Goal: Register for event/course

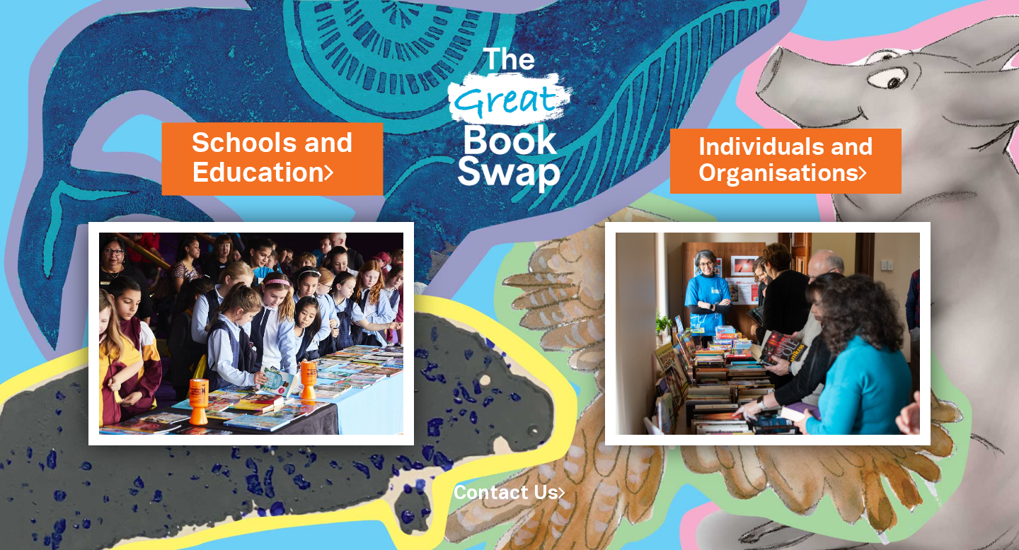
click at [287, 159] on link "Schools and Education" at bounding box center [272, 158] width 162 height 67
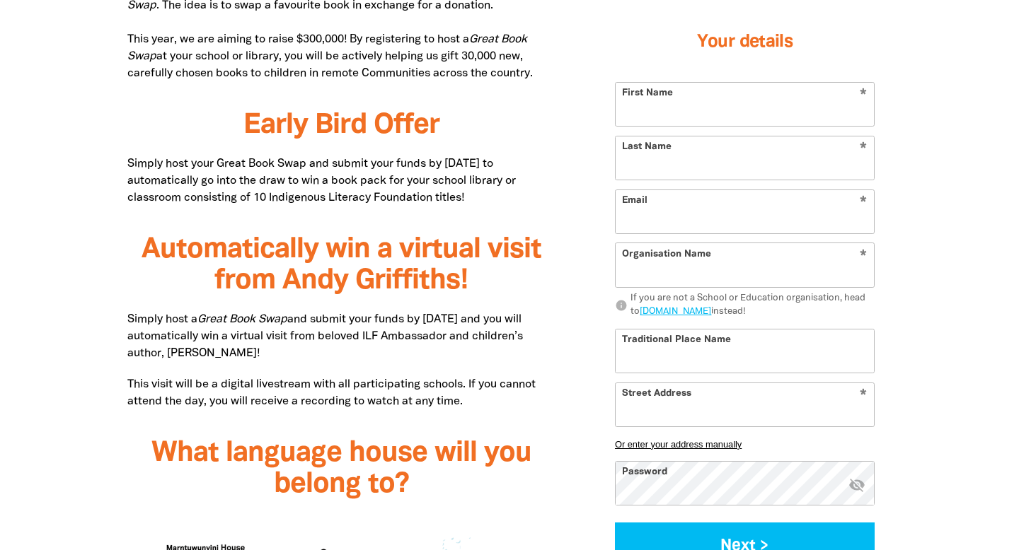
scroll to position [884, 0]
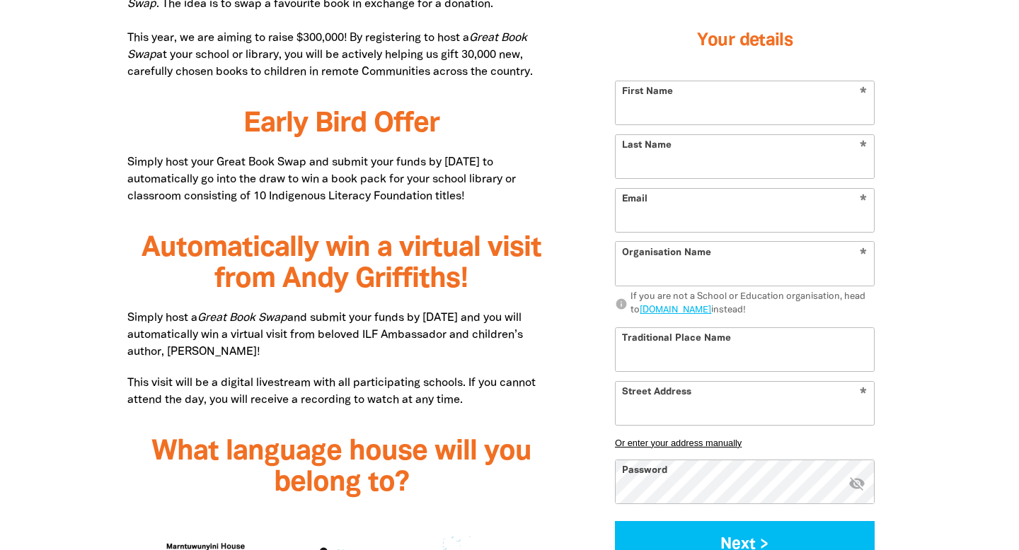
click at [717, 105] on input "First Name" at bounding box center [745, 102] width 258 height 43
click at [726, 108] on input "First Name" at bounding box center [745, 102] width 258 height 43
type input "[PERSON_NAME]"
click at [636, 163] on input "Last Name" at bounding box center [745, 156] width 258 height 43
type input "[PERSON_NAME]"
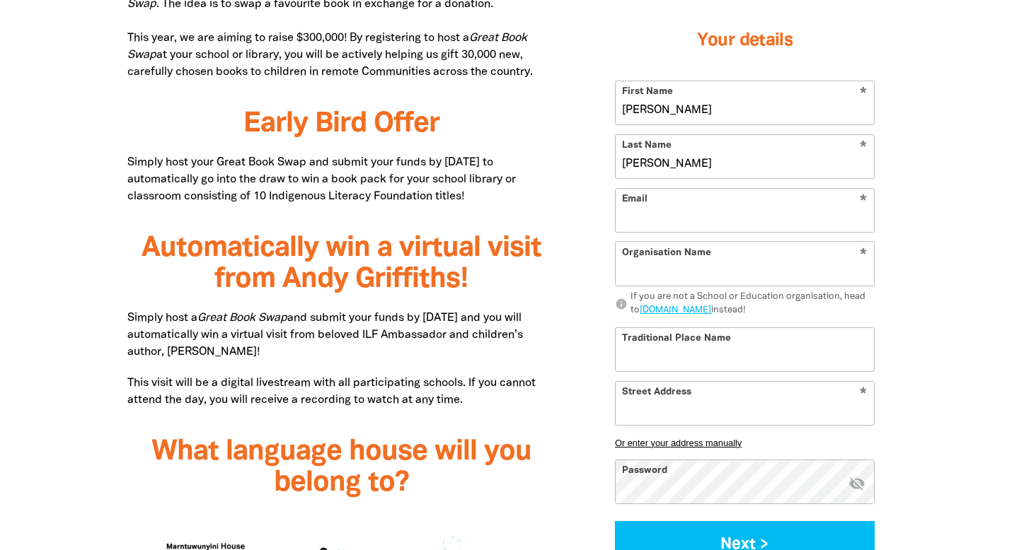
click at [645, 217] on input "Email" at bounding box center [745, 210] width 258 height 43
type input "[EMAIL_ADDRESS][DOMAIN_NAME]"
click at [694, 275] on input "Organisation Name" at bounding box center [745, 264] width 258 height 43
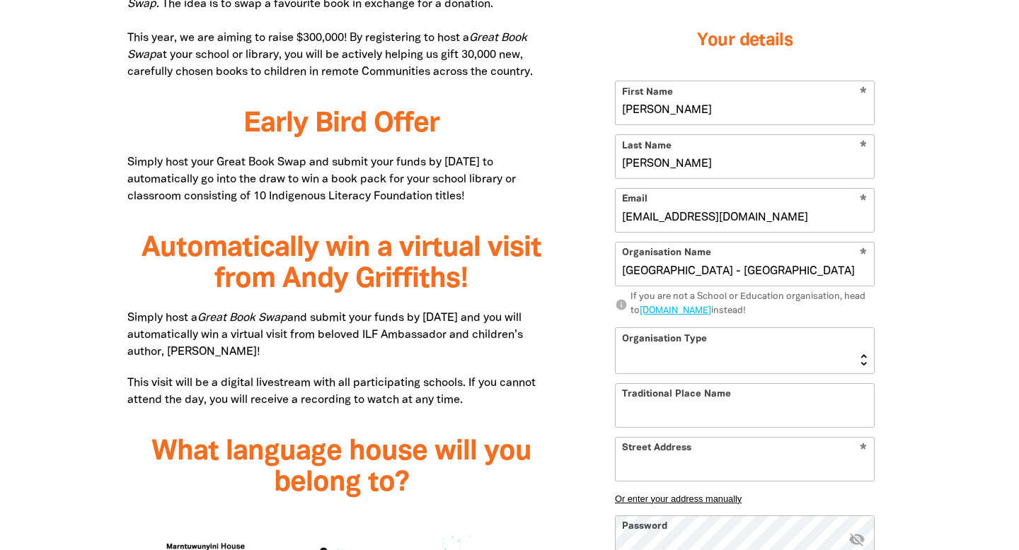
click at [685, 271] on input "[GEOGRAPHIC_DATA] - [GEOGRAPHIC_DATA]" at bounding box center [745, 264] width 258 height 43
click at [860, 272] on input "[GEOGRAPHIC_DATA] - [GEOGRAPHIC_DATA]" at bounding box center [745, 264] width 258 height 43
type input "[GEOGRAPHIC_DATA] - [GEOGRAPHIC_DATA], [GEOGRAPHIC_DATA]"
click at [773, 362] on select "[GEOGRAPHIC_DATA] K-12 University or [GEOGRAPHIC_DATA]" at bounding box center [745, 350] width 258 height 45
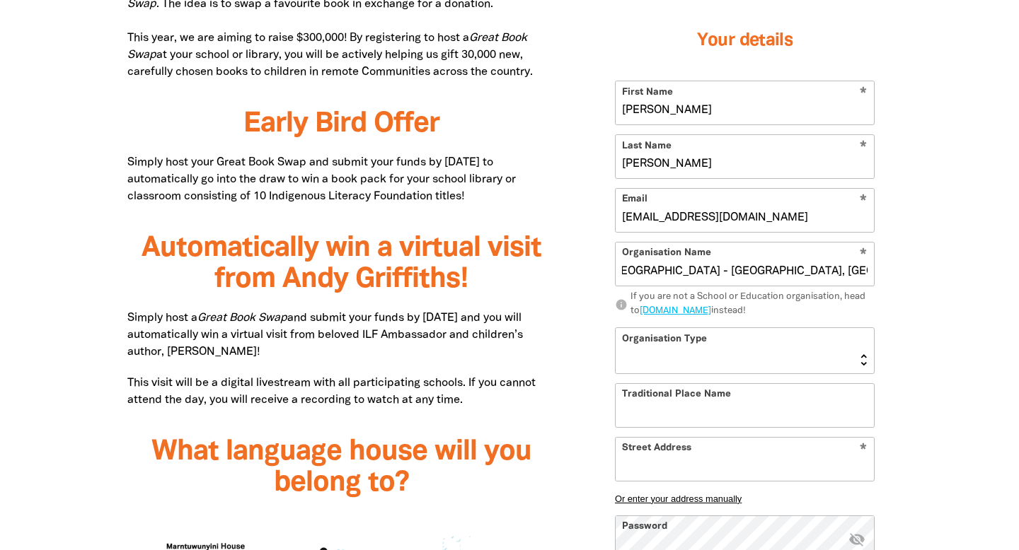
scroll to position [0, 0]
select select "primary-school"
click at [763, 408] on input "Traditional Place Name" at bounding box center [745, 405] width 258 height 43
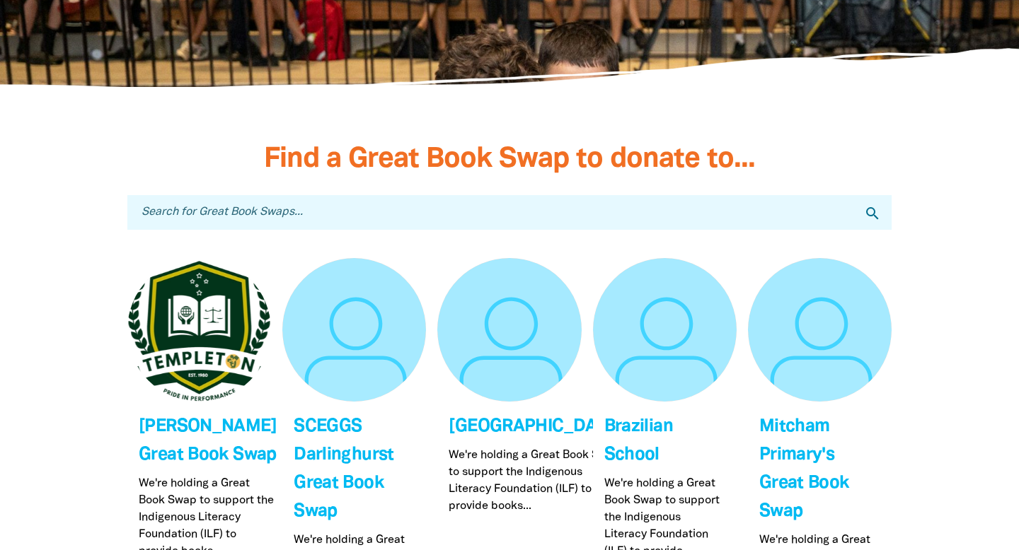
scroll to position [4163, 0]
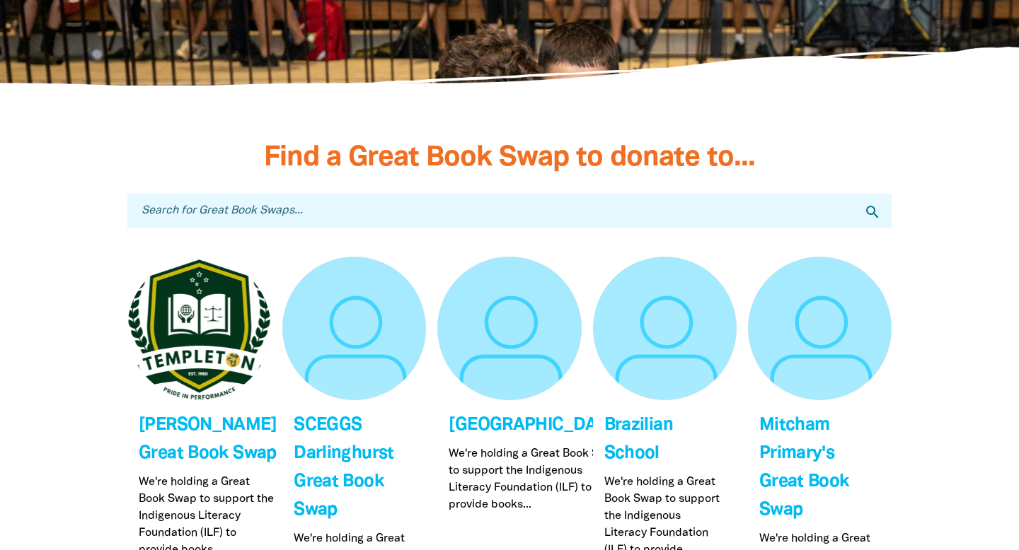
click at [381, 194] on input "Search for Great Book Swaps..." at bounding box center [509, 211] width 764 height 35
type input "Qld"
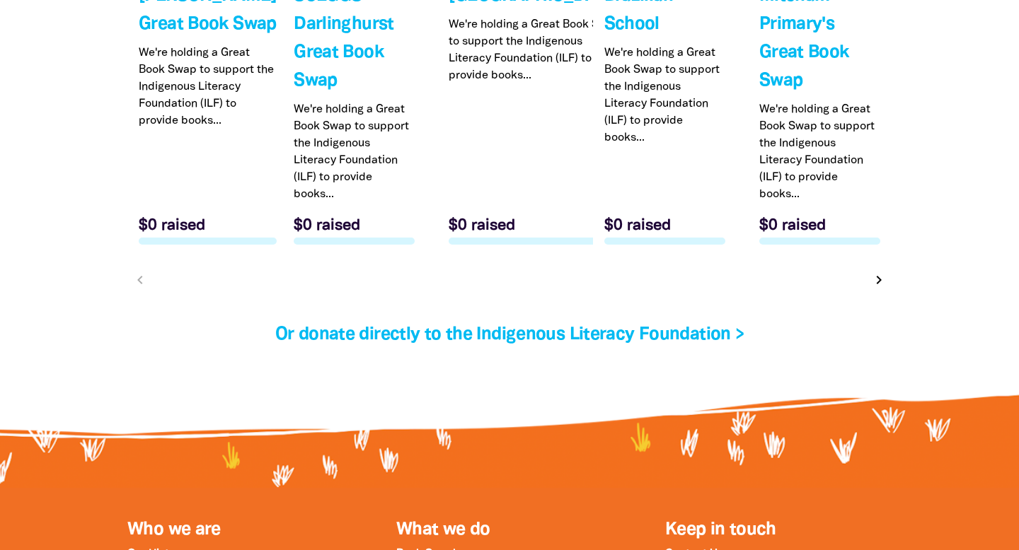
scroll to position [4578, 0]
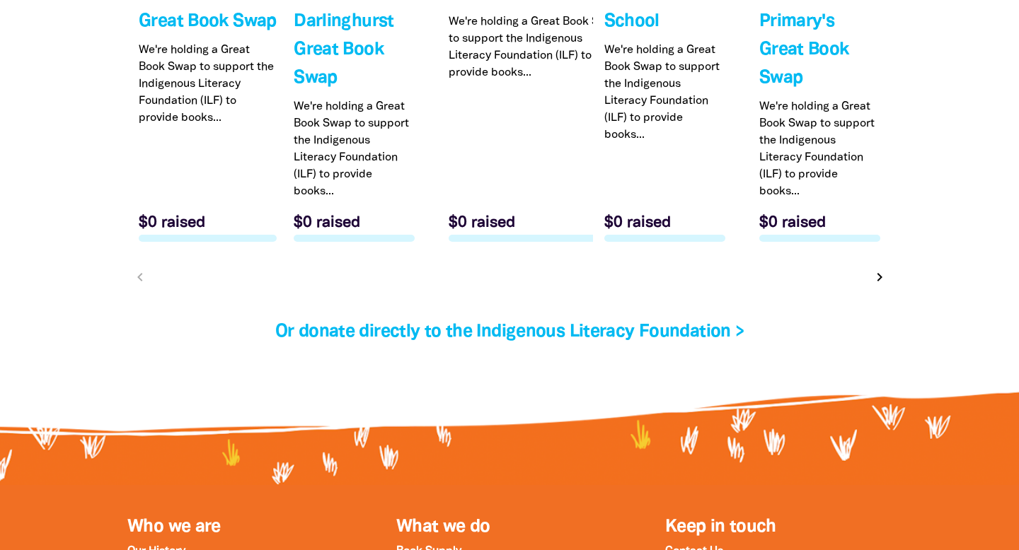
click at [878, 269] on icon "chevron_right" at bounding box center [879, 277] width 17 height 17
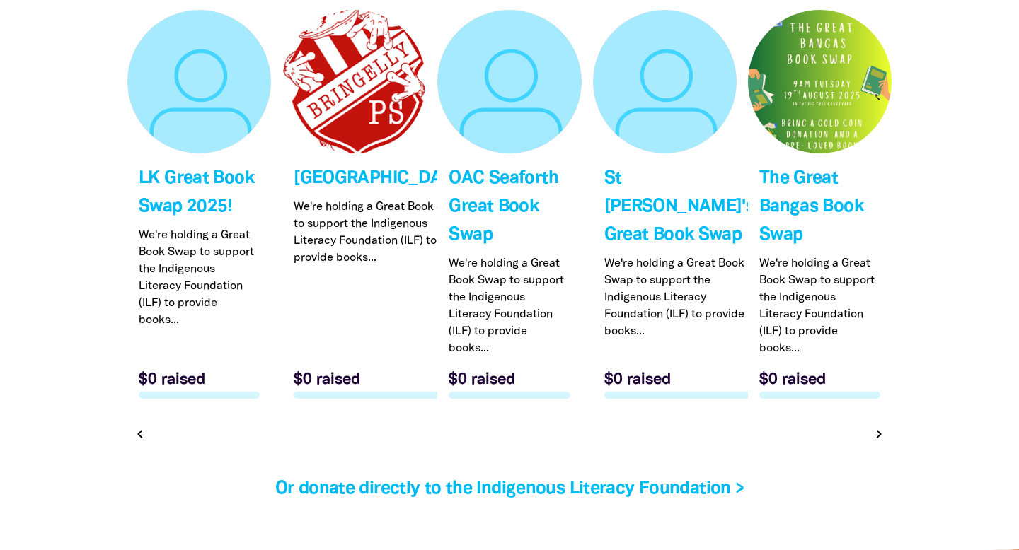
scroll to position [4324, 0]
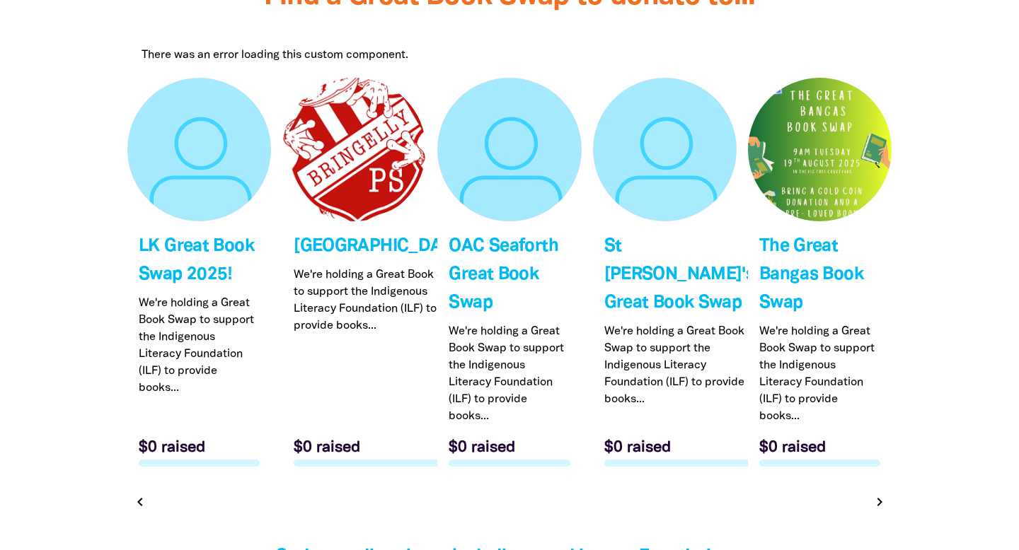
click at [872, 494] on icon "chevron_right" at bounding box center [879, 502] width 17 height 17
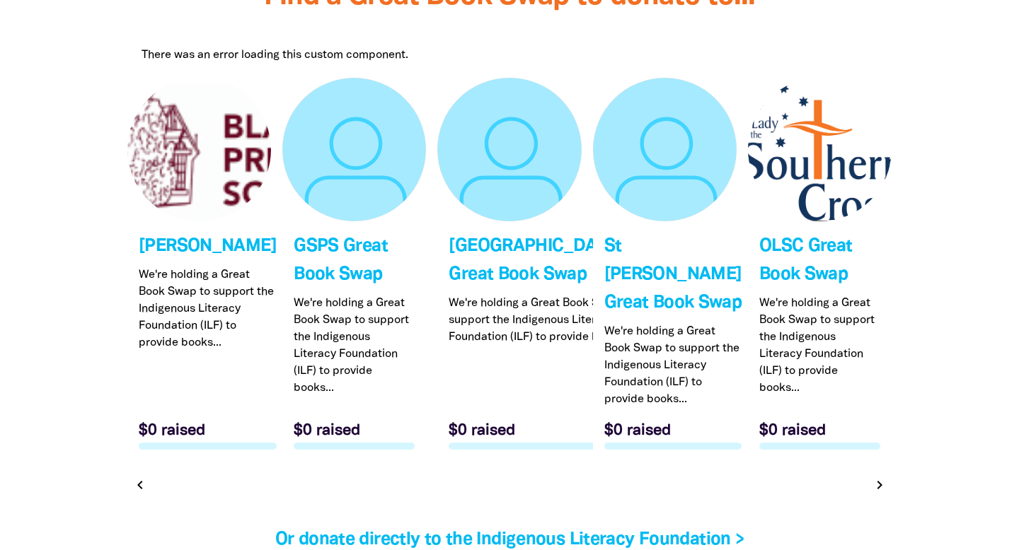
click at [882, 494] on icon "chevron_right" at bounding box center [879, 485] width 17 height 17
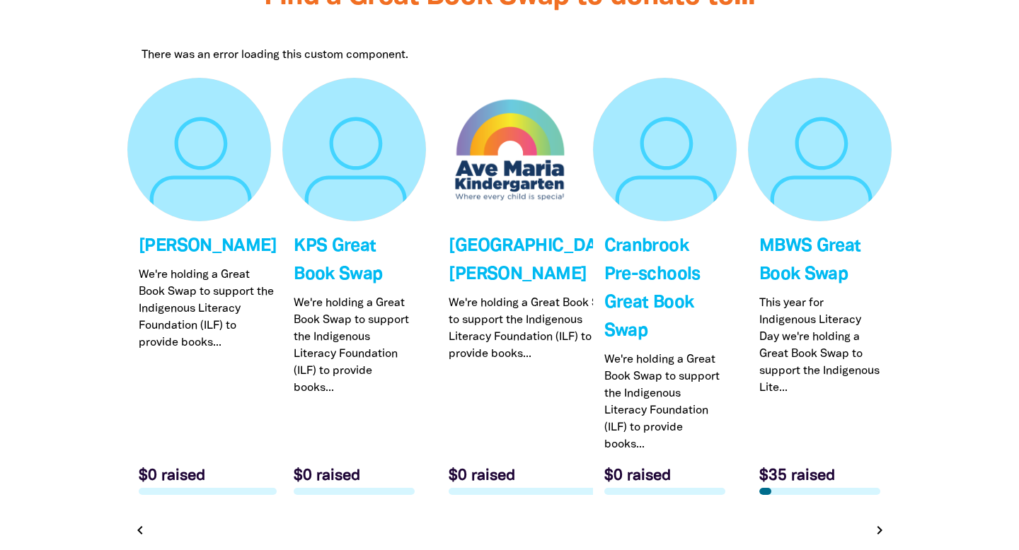
click at [879, 522] on icon "chevron_right" at bounding box center [879, 530] width 17 height 17
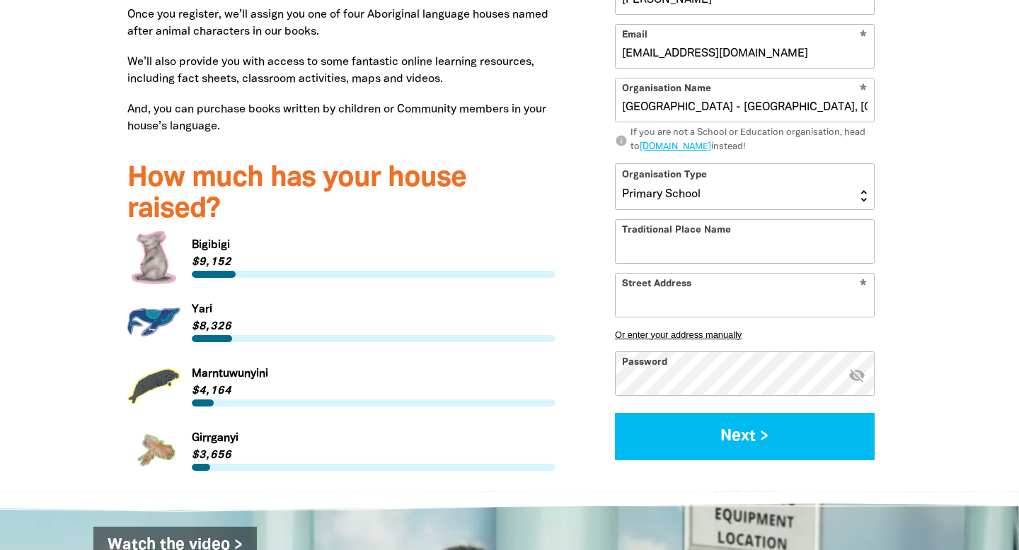
scroll to position [1812, 0]
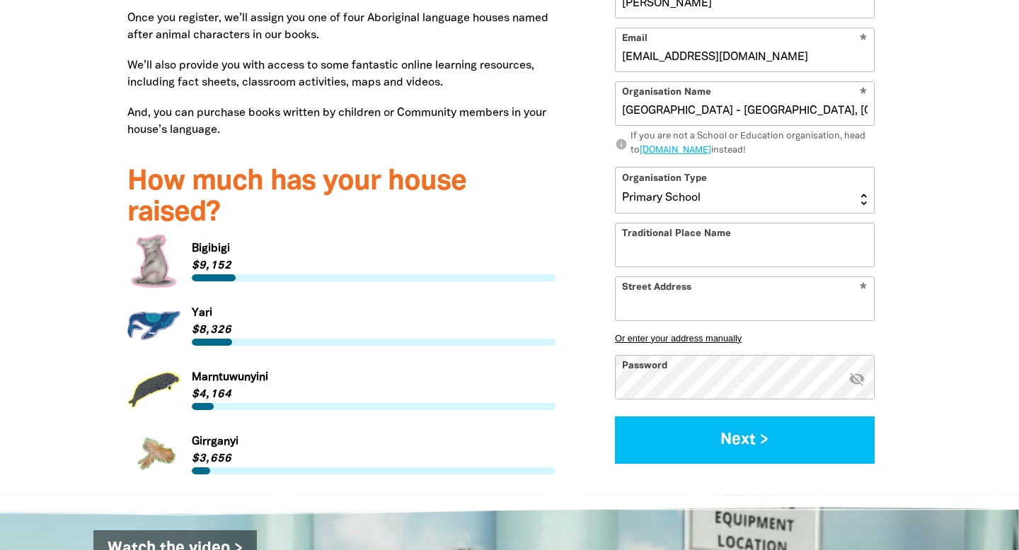
click at [648, 284] on input "Street Address" at bounding box center [745, 298] width 258 height 43
paste input "Street Address: [STREET_ADDRESS] Delivery: School Office, [GEOGRAPHIC_DATA] | Q…"
drag, startPoint x: 708, startPoint y: 278, endPoint x: 596, endPoint y: 275, distance: 111.8
click at [596, 275] on div "Sign Up 1 2 Your details * First Name [PERSON_NAME] * Last Name [PERSON_NAME] *…" at bounding box center [745, 108] width 336 height 746
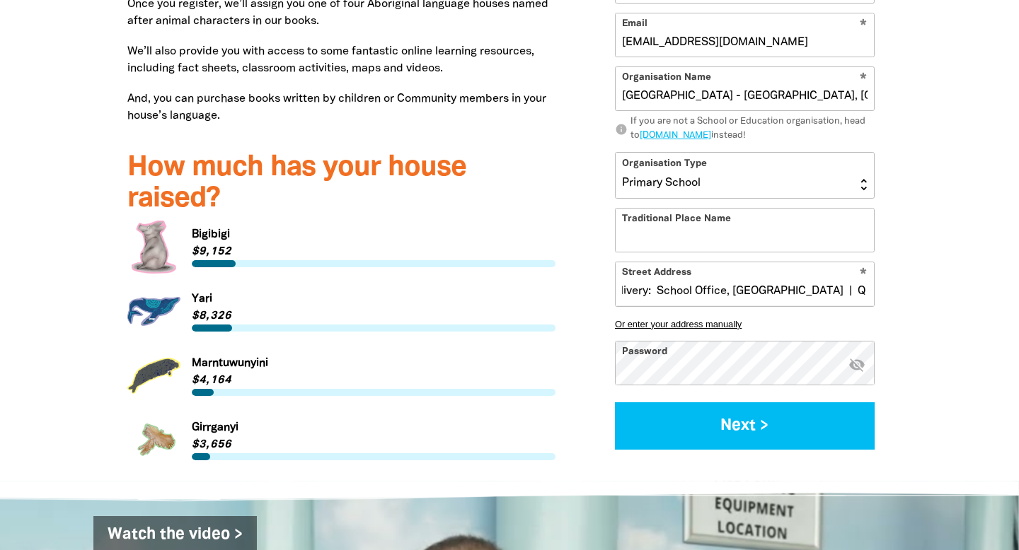
scroll to position [0, 125]
click at [813, 263] on input "[STREET_ADDRESS] Delivery: School Office, [GEOGRAPHIC_DATA] | Q 4169" at bounding box center [745, 283] width 258 height 43
click at [615, 403] on button "Next >" at bounding box center [745, 426] width 260 height 47
click at [761, 265] on input "[STREET_ADDRESS] Delivery: School Office, [GEOGRAPHIC_DATA] | Q 4169" at bounding box center [745, 284] width 258 height 43
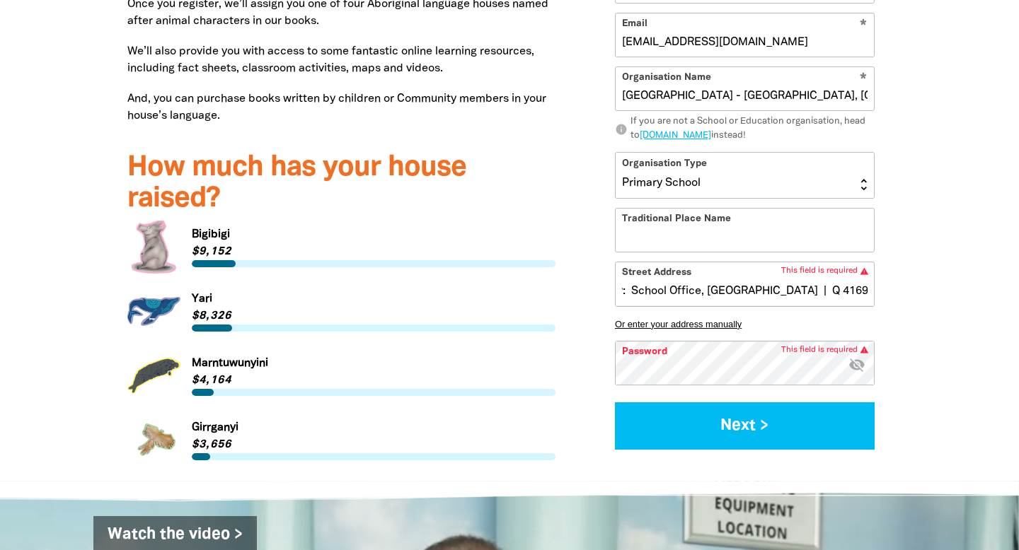
click at [667, 262] on input "[STREET_ADDRESS] Delivery: School Office, [GEOGRAPHIC_DATA] | Q 4169" at bounding box center [745, 283] width 258 height 43
click at [680, 319] on button "Or enter your address manually" at bounding box center [745, 324] width 260 height 11
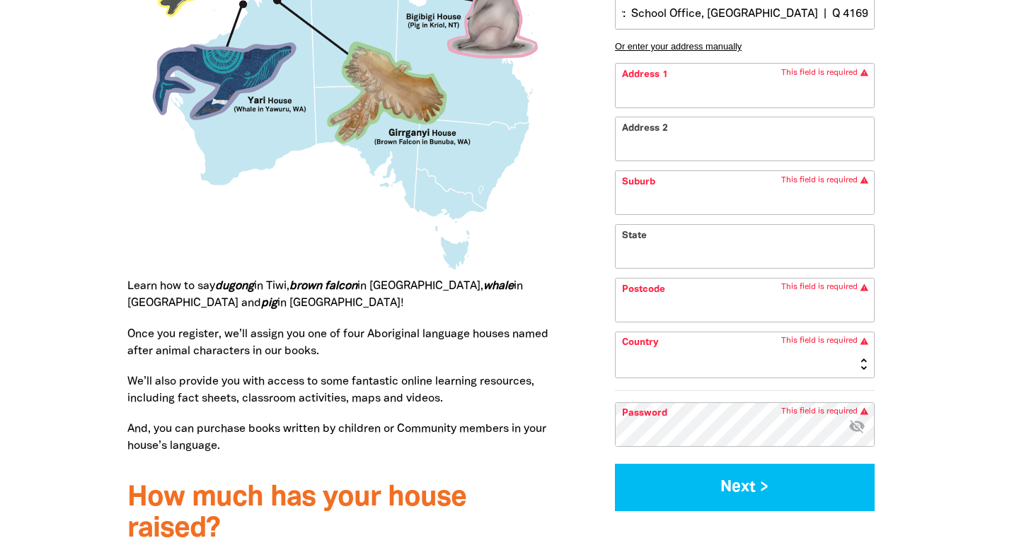
scroll to position [0, 507]
drag, startPoint x: 719, startPoint y: 14, endPoint x: 922, endPoint y: 11, distance: 203.1
click at [922, 11] on div "What is the Great Book Swap? The Great Book Swap is a fantastic way to celebrat…" at bounding box center [509, 41] width 849 height 1540
click at [615, 464] on button "Next >" at bounding box center [745, 487] width 260 height 47
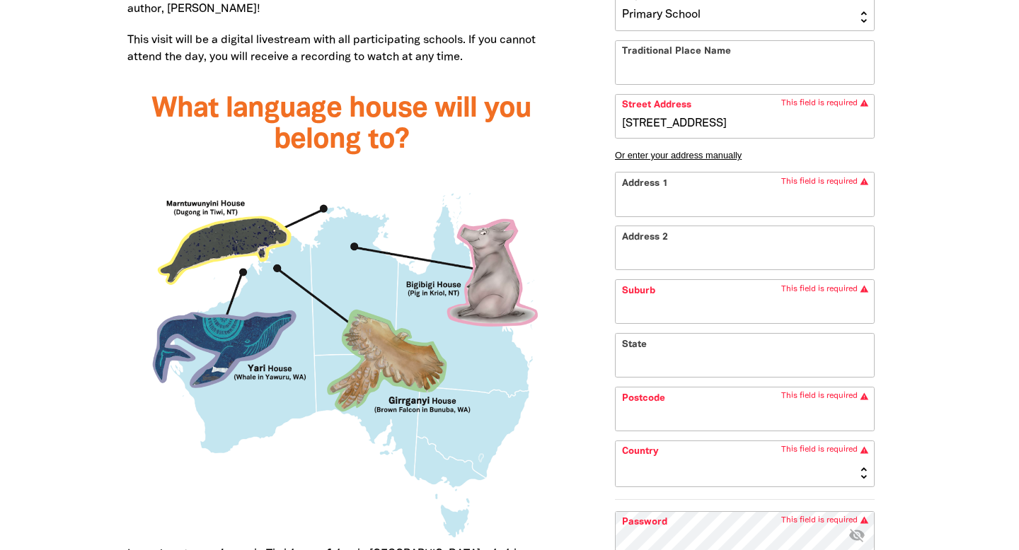
scroll to position [0, 0]
click at [720, 187] on input "Address 1" at bounding box center [745, 194] width 258 height 43
type input "2"
type input "26"
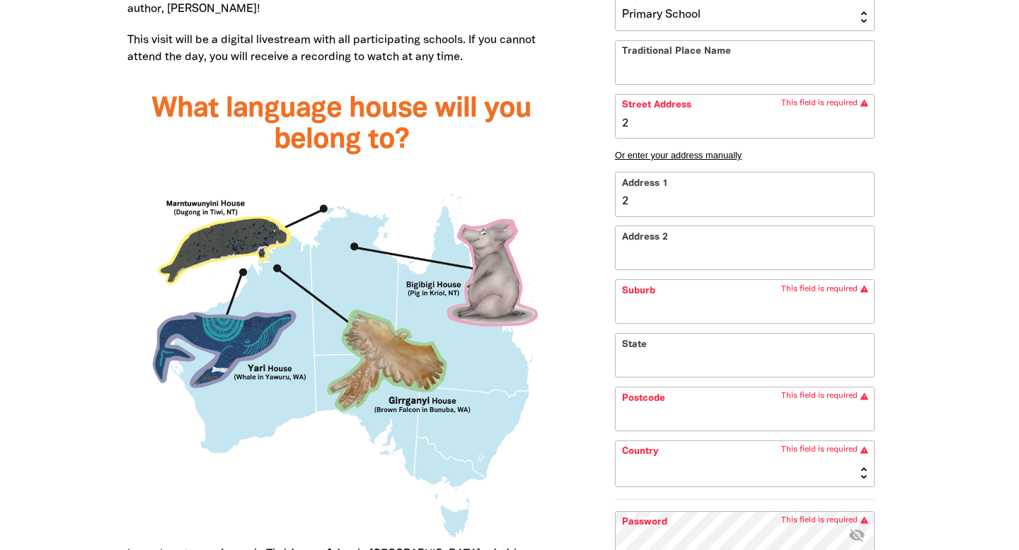
type input "26"
type input "26-"
type input "26-3"
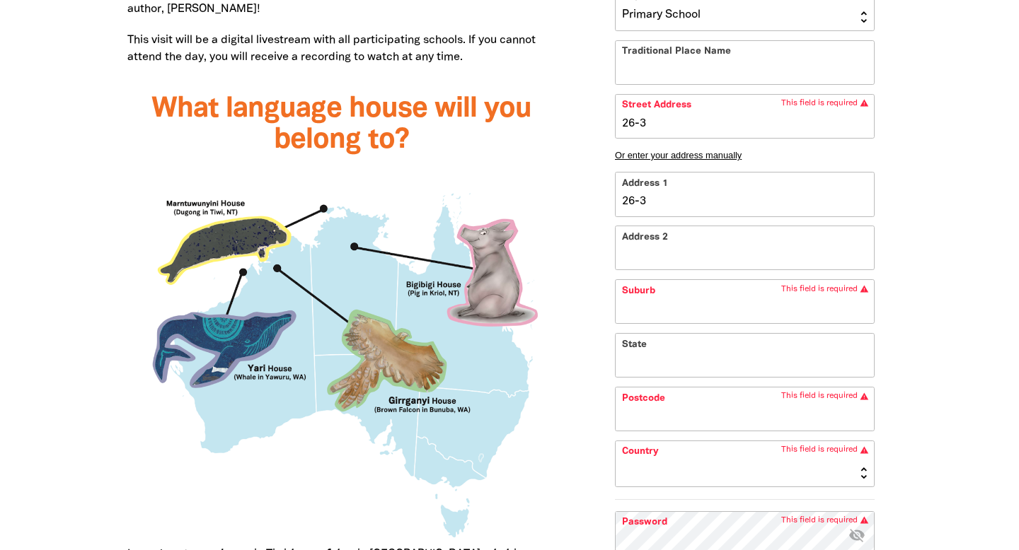
type input "26-36"
type input "26-36 L"
type input "26-36 Le"
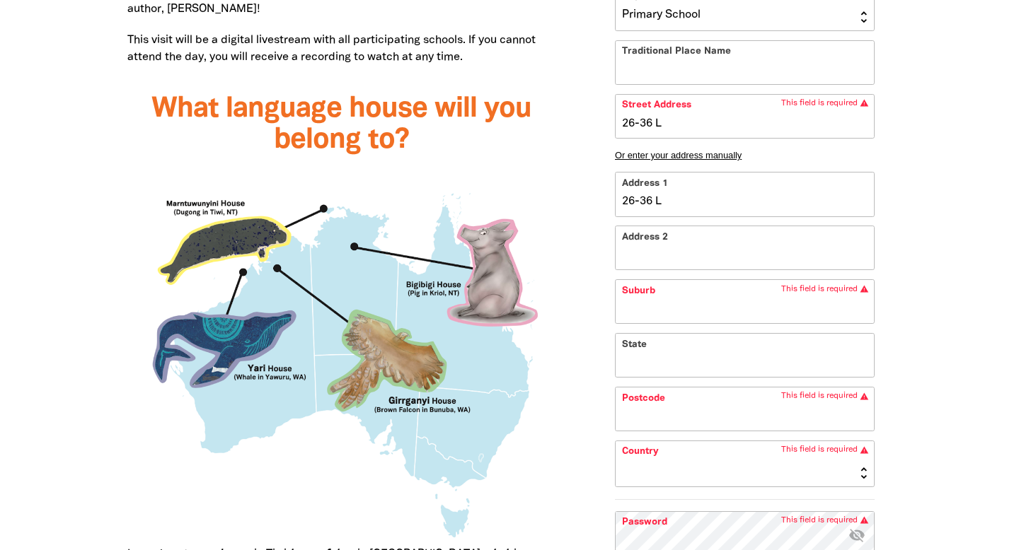
type input "26-36 Le"
type input "26-36 [PERSON_NAME]"
type input "26-36 Leop"
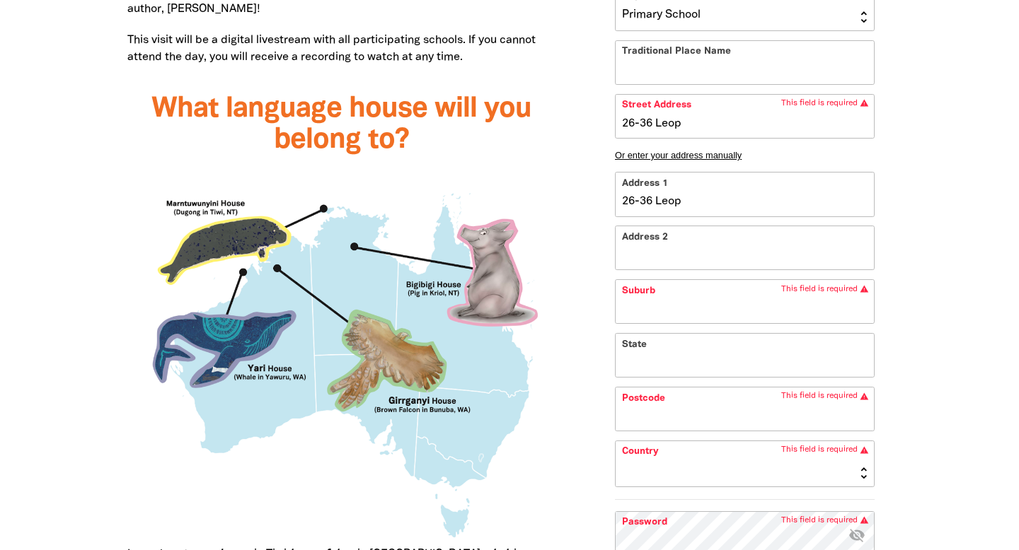
type input "26-36 Leopa"
type input "26-36 Leopar"
type input "26-36 Leopard"
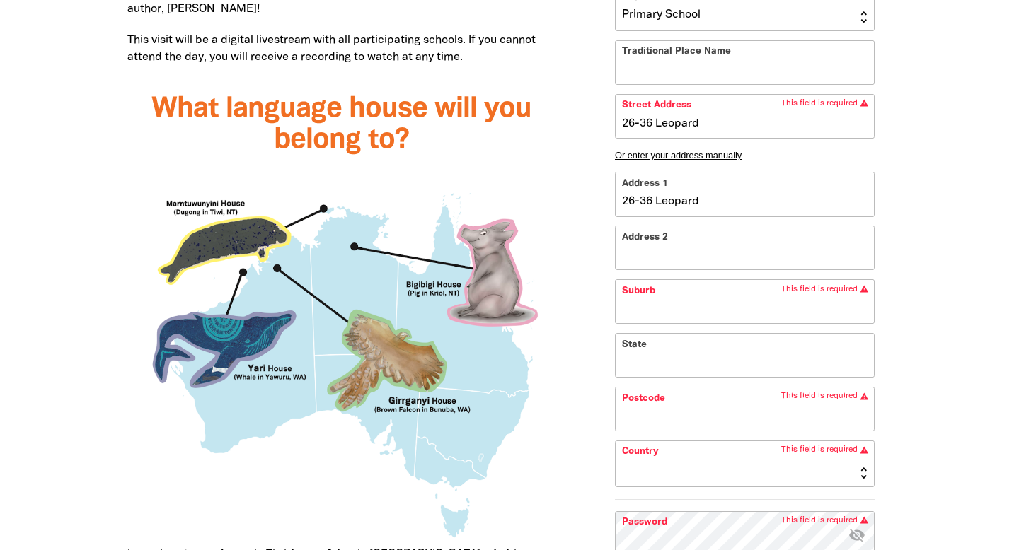
type input "26-36 Leopard"
type input "26-36 Leopard S"
type input "26-36 Leopard St"
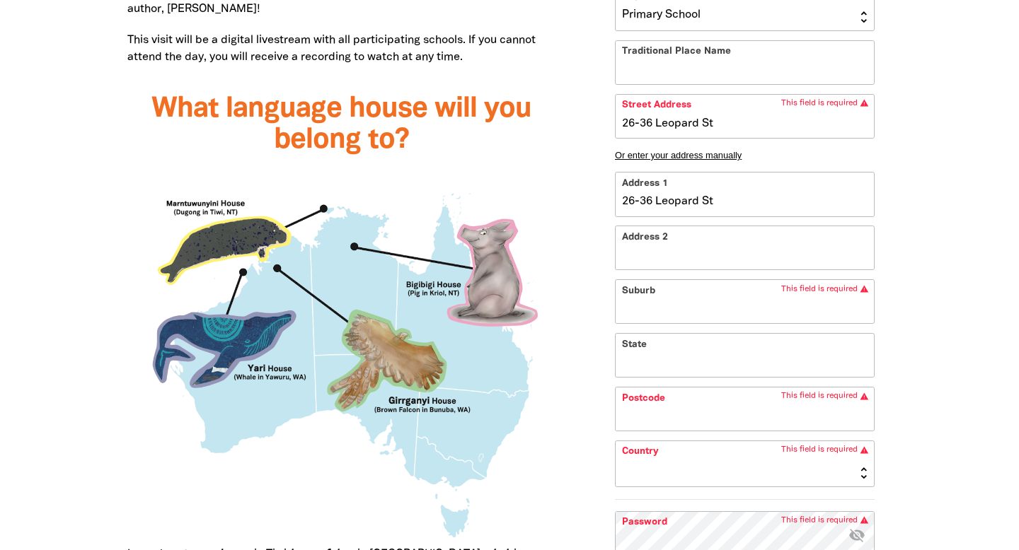
click at [681, 306] on input "Suburb" at bounding box center [745, 302] width 258 height 43
type input "[STREET_ADDRESS]"
type input "K"
type input "[STREET_ADDRESS]"
type input "Ka"
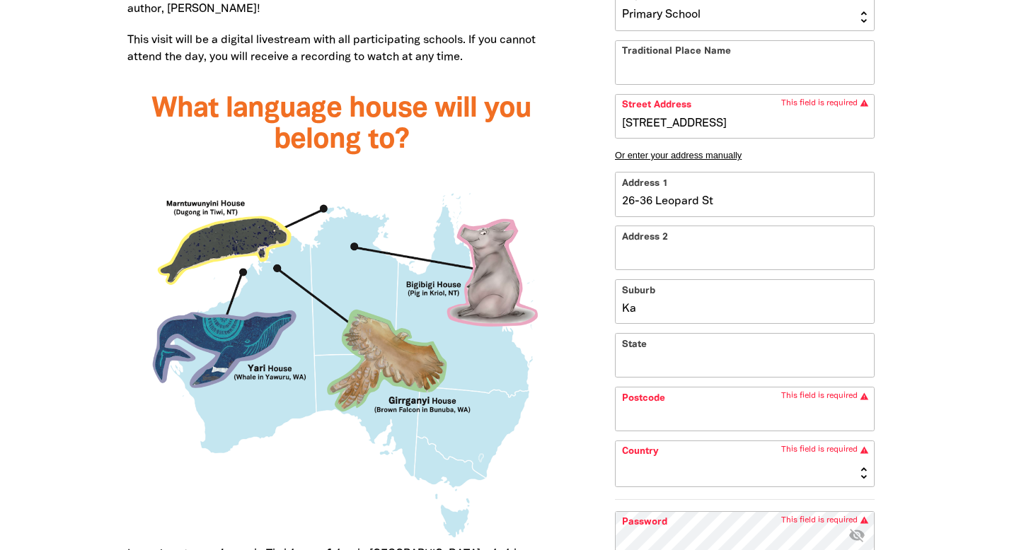
type input "[STREET_ADDRESS]"
type input "[PERSON_NAME]"
type input "[STREET_ADDRESS]"
type input "[PERSON_NAME]"
type input "[STREET_ADDRESS]"
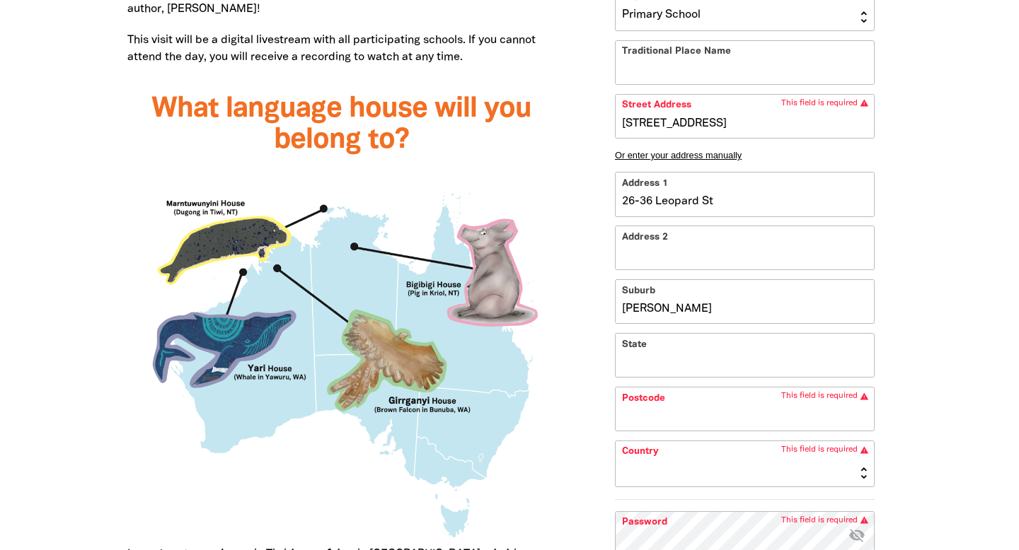
type input "Kanga"
type input "[STREET_ADDRESS]"
type input "Kangar"
type input "26-36 Leopard St, Kangaro"
type input "Kangaro"
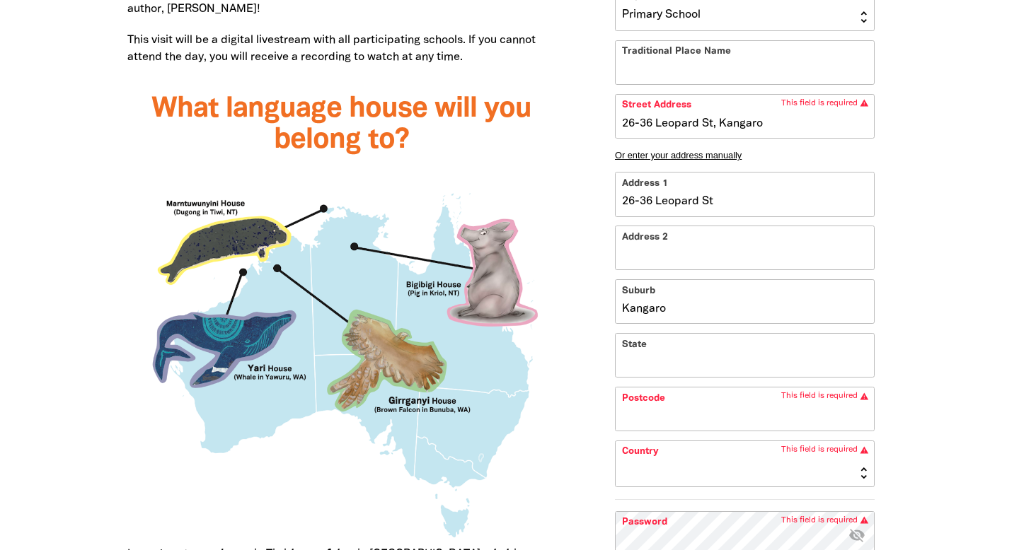
type input "[STREET_ADDRESS]"
type input "Kangaroo"
type input "[STREET_ADDRESS]"
type input "Kangaroo P"
type input "26-36 Leopard St, Kangaroo Po"
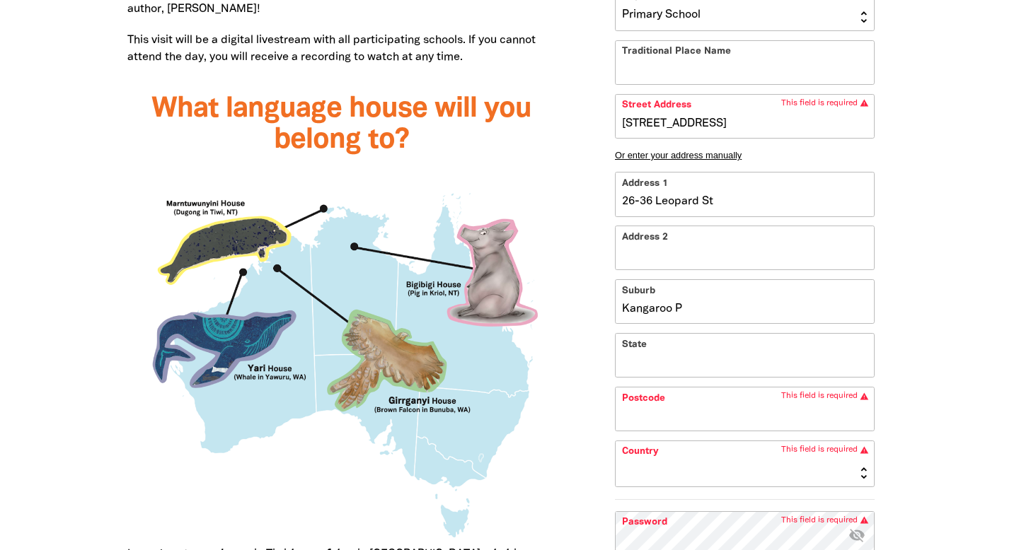
type input "Kangaroo Po"
type input "26-36 Leopard St, Kangaroo Poi"
type input "Kangaroo Poi"
type input "26-36 Leopard St, Kangaroo Poin"
type input "Kangaroo Poin"
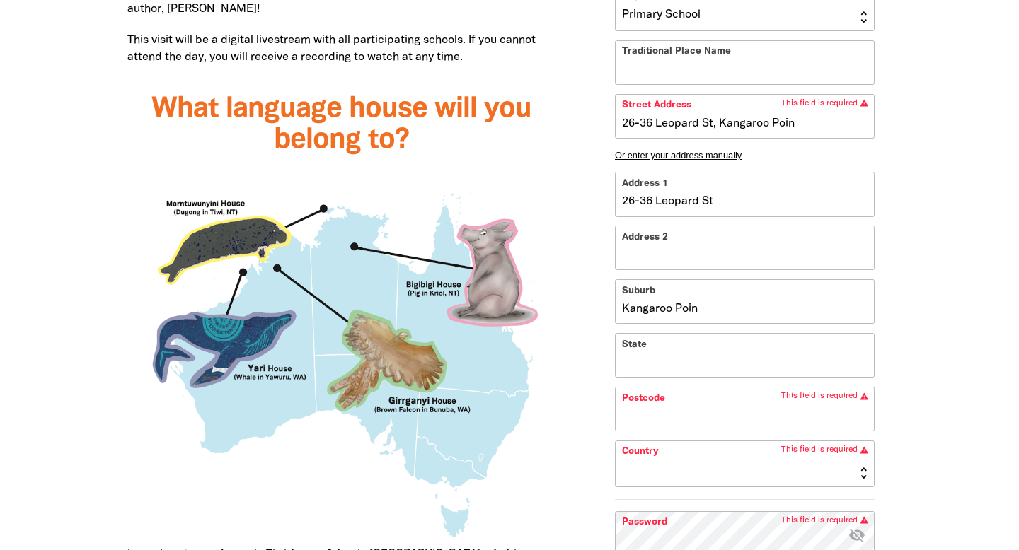
type input "[STREET_ADDRESS]"
type input "Kangaroo Point"
click at [714, 357] on input "State" at bounding box center [745, 355] width 258 height 43
type input "[STREET_ADDRESS]"
type input "Q"
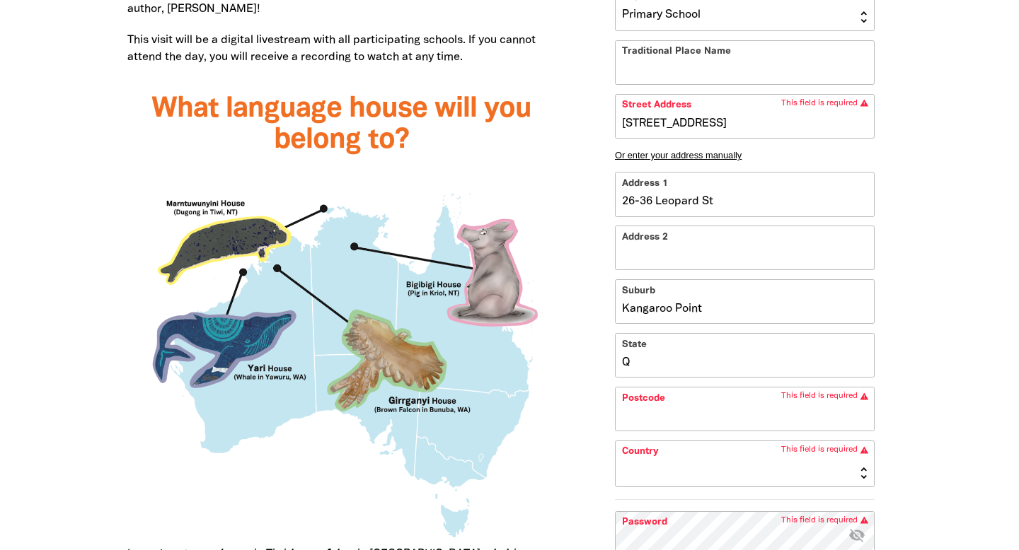
type input "[STREET_ADDRESS]"
type input "Ql"
type input "[STREET_ADDRESS]"
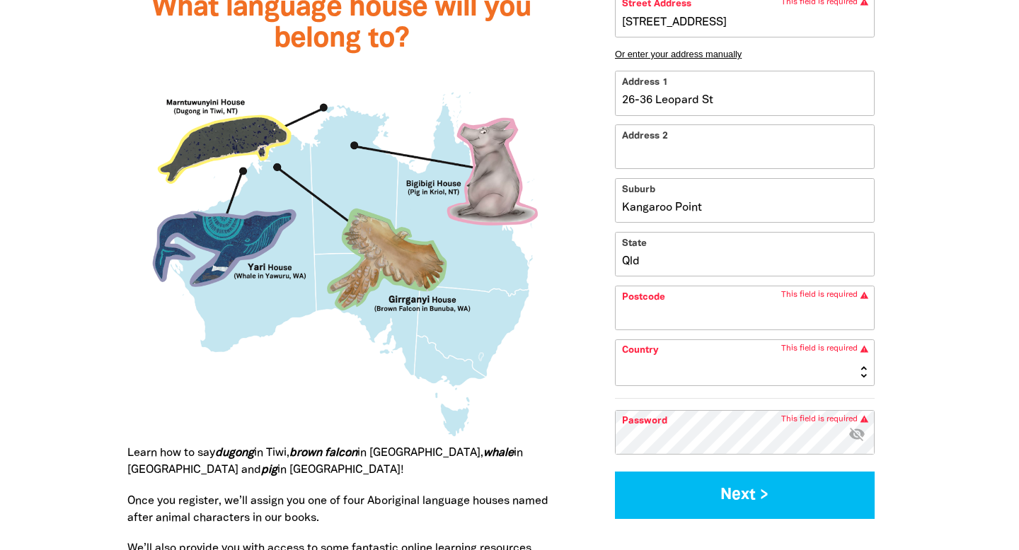
scroll to position [1334, 0]
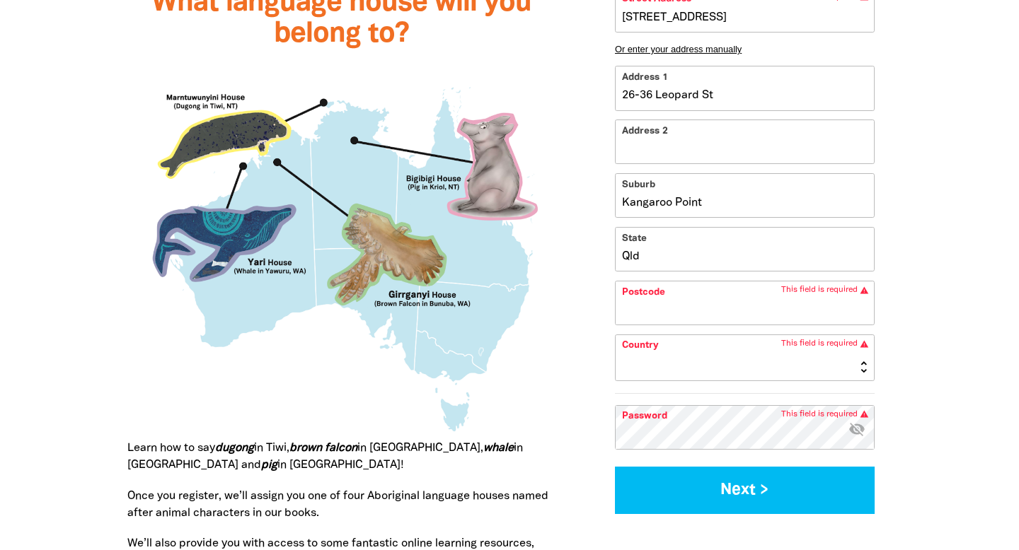
type input "Qld"
click at [710, 306] on input "Postcode" at bounding box center [745, 303] width 258 height 43
type input "[STREET_ADDRESS]"
type input "4"
type input "[STREET_ADDRESS]"
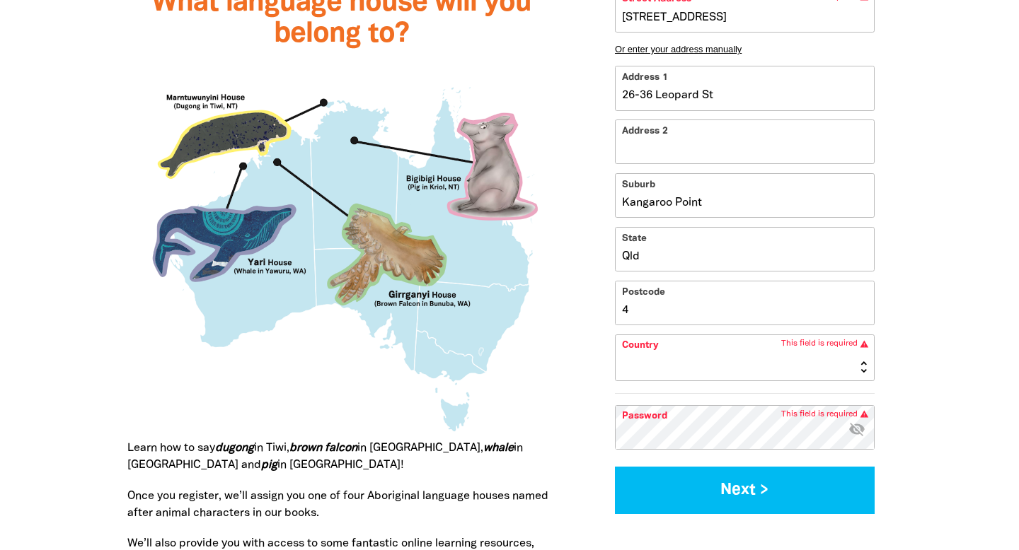
type input "41"
type input "[STREET_ADDRESS]"
type input "416"
type input "[STREET_ADDRESS]"
type input "4169"
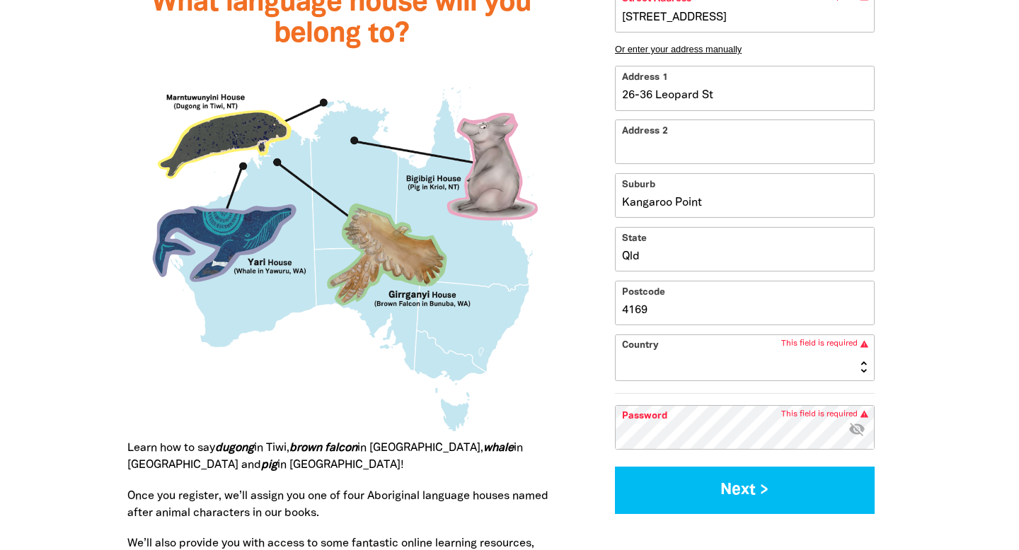
click at [716, 361] on select "[GEOGRAPHIC_DATA] [GEOGRAPHIC_DATA] [GEOGRAPHIC_DATA] [US_STATE] [GEOGRAPHIC_DA…" at bounding box center [745, 357] width 258 height 45
select select "AU"
type input "[STREET_ADDRESS]"
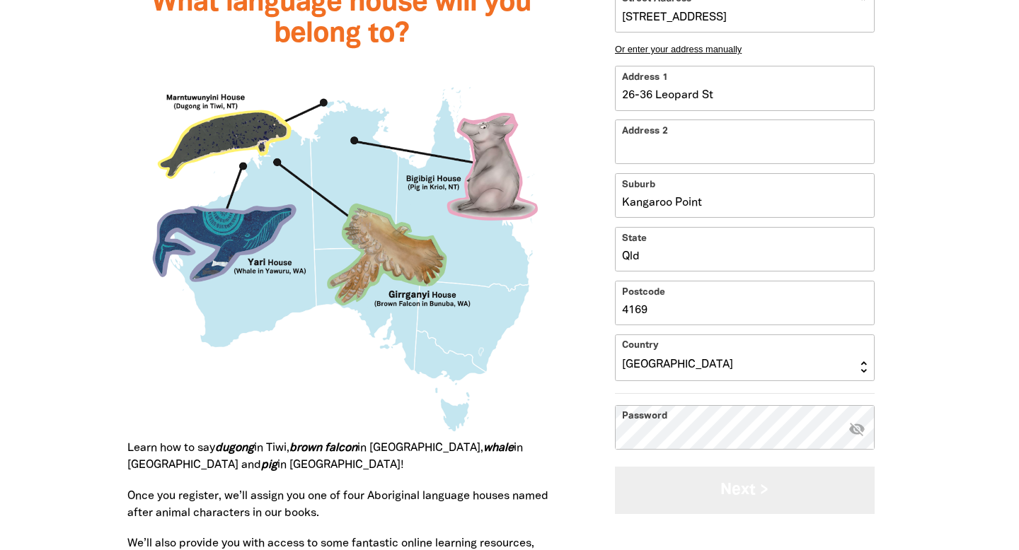
click at [746, 492] on button "Next >" at bounding box center [745, 490] width 260 height 47
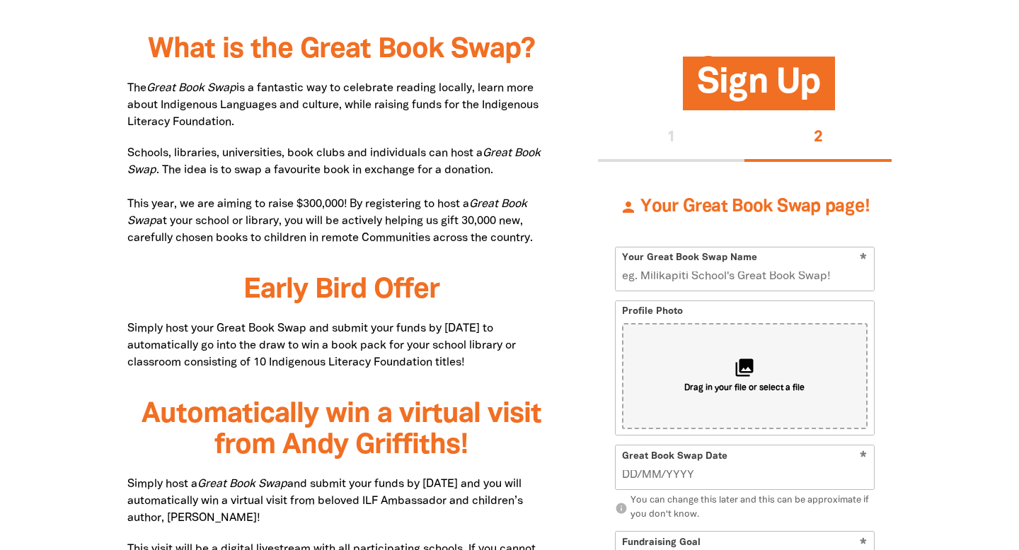
scroll to position [723, 0]
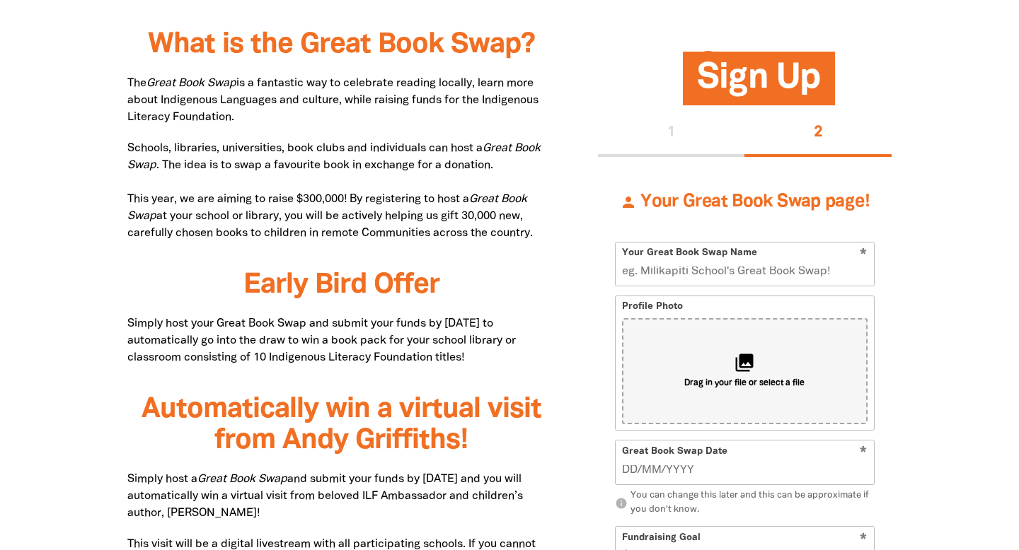
click at [783, 270] on input "Your Great Book Swap Name" at bounding box center [745, 264] width 258 height 43
type input "St Joseph's Kangaroo Point"
click at [768, 379] on span "Drag in your file or select a file" at bounding box center [744, 385] width 120 height 12
type input "C:\fakepath\Screenshot [DATE] 8.10.44 pm.png"
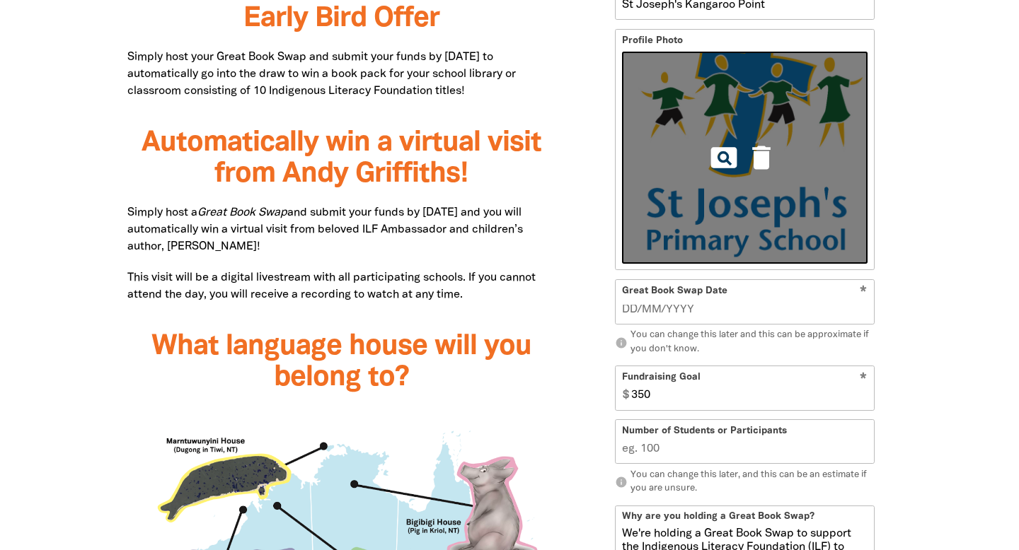
scroll to position [991, 0]
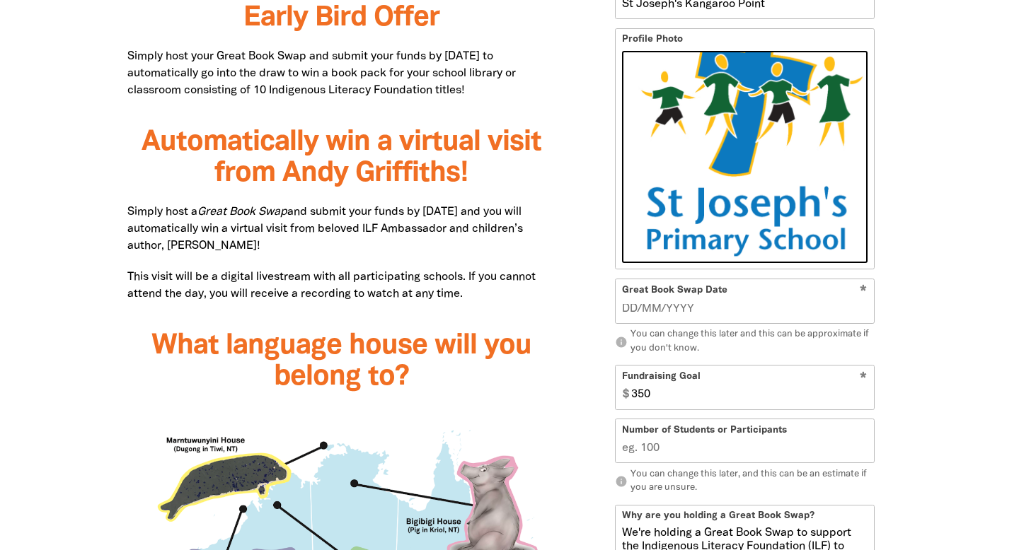
type input "__/__/____"
click at [750, 306] on input "__/__/____" at bounding box center [745, 309] width 246 height 16
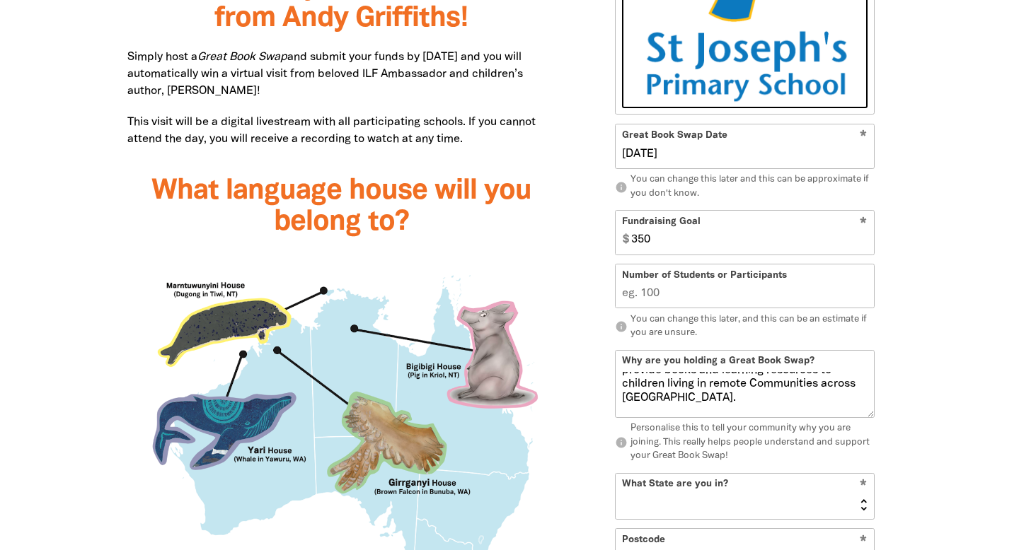
scroll to position [0, 0]
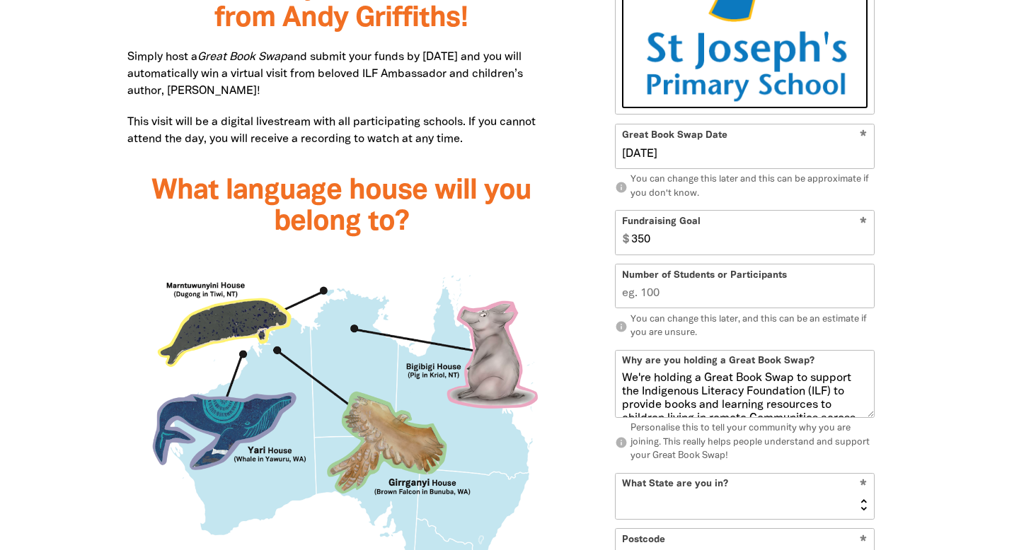
type input "[DATE]"
click at [863, 245] on input "349" at bounding box center [749, 233] width 248 height 43
click at [863, 245] on input "348" at bounding box center [749, 233] width 248 height 43
click at [863, 245] on input "347" at bounding box center [749, 233] width 248 height 43
click at [863, 245] on input "346" at bounding box center [749, 233] width 248 height 43
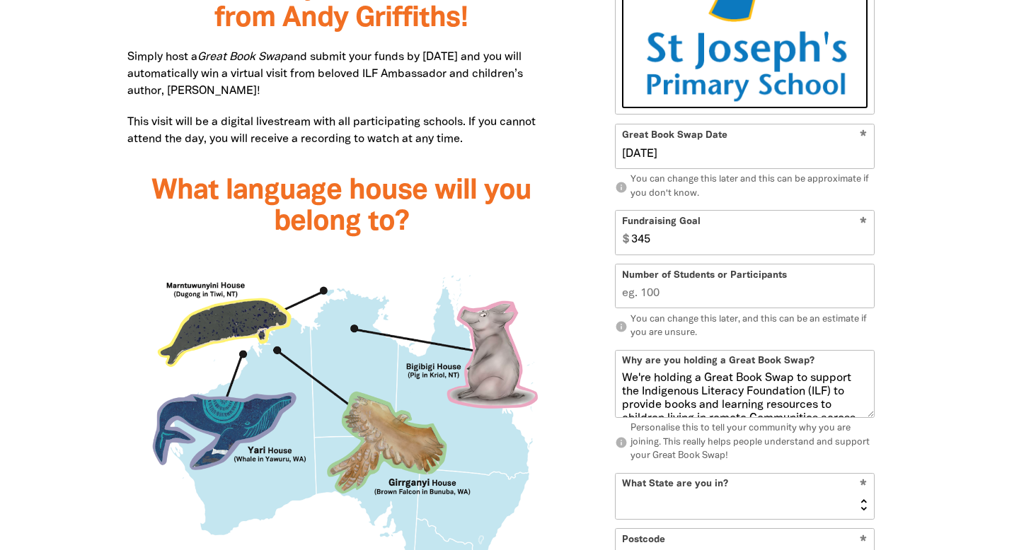
click at [863, 245] on input "345" at bounding box center [749, 233] width 248 height 43
click at [863, 245] on input "344" at bounding box center [749, 233] width 248 height 43
click at [863, 245] on input "343" at bounding box center [749, 233] width 248 height 43
click at [863, 245] on input "342" at bounding box center [749, 233] width 248 height 43
click at [863, 245] on input "341" at bounding box center [749, 233] width 248 height 43
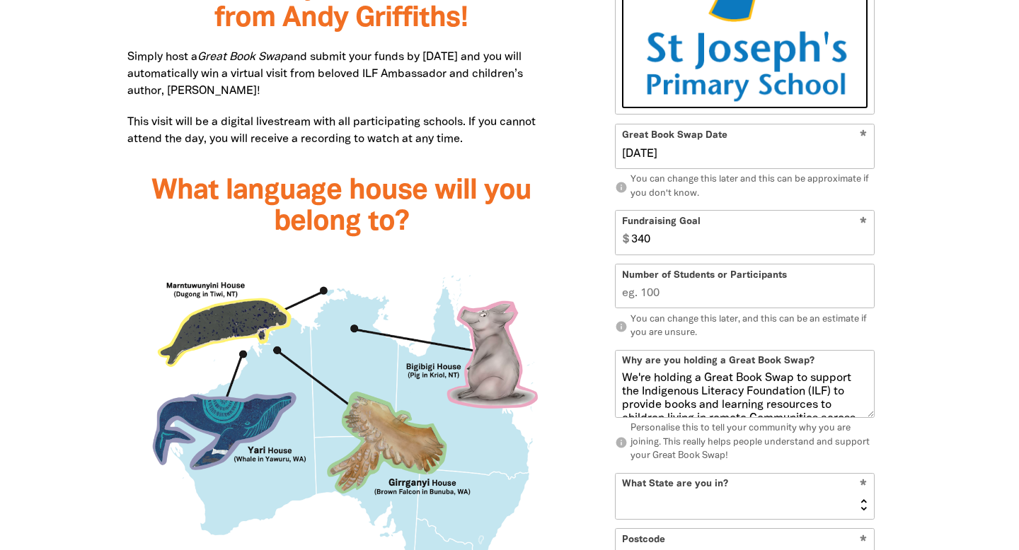
click at [863, 245] on input "340" at bounding box center [749, 233] width 248 height 43
click at [863, 245] on input "339" at bounding box center [749, 233] width 248 height 43
click at [863, 245] on input "338" at bounding box center [749, 233] width 248 height 43
click at [863, 245] on input "337" at bounding box center [749, 233] width 248 height 43
click at [863, 245] on input "336" at bounding box center [749, 233] width 248 height 43
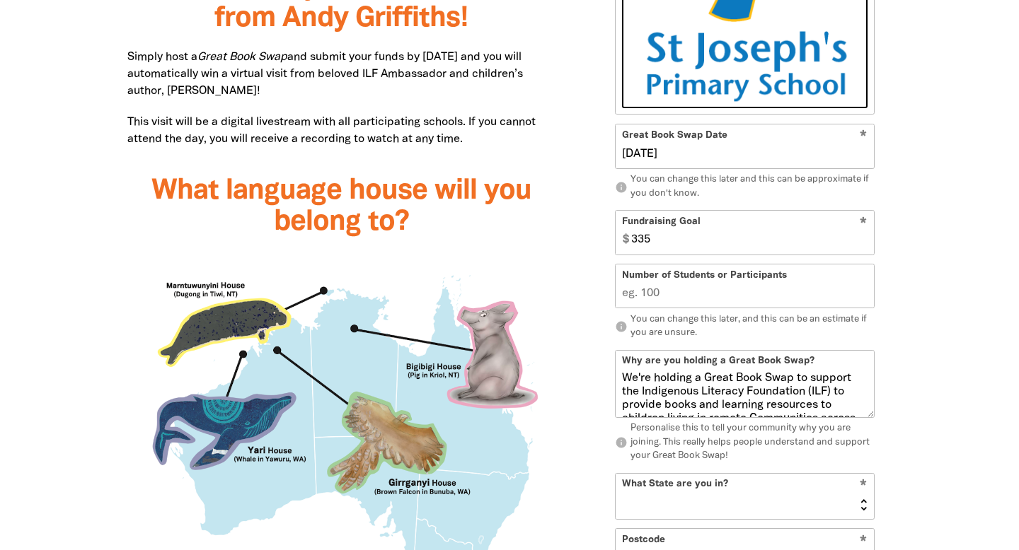
click at [863, 245] on input "335" at bounding box center [749, 233] width 248 height 43
click at [863, 245] on input "334" at bounding box center [749, 233] width 248 height 43
click at [863, 245] on input "333" at bounding box center [749, 233] width 248 height 43
click at [863, 245] on input "332" at bounding box center [749, 233] width 248 height 43
click at [863, 245] on input "331" at bounding box center [749, 233] width 248 height 43
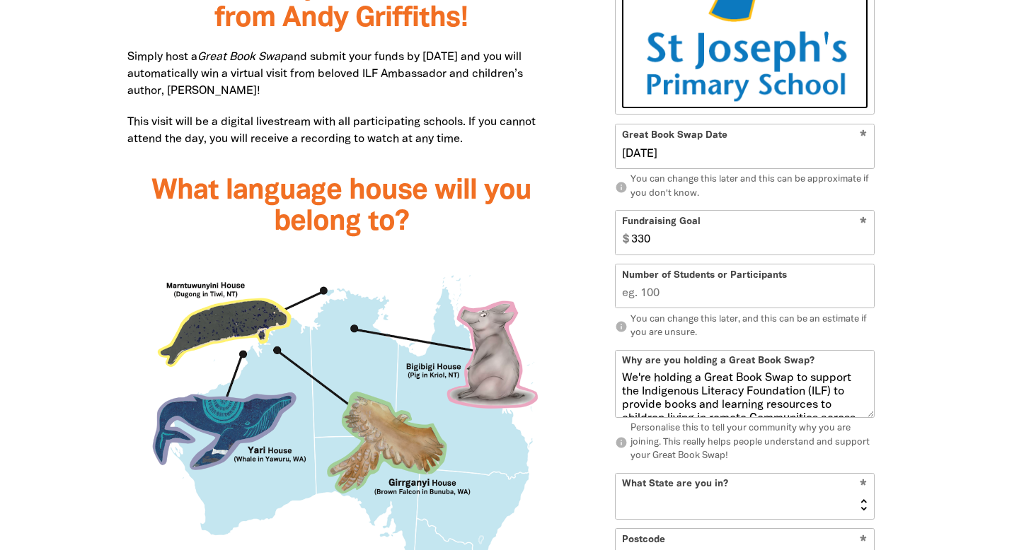
click at [863, 245] on input "330" at bounding box center [749, 233] width 248 height 43
click at [863, 245] on input "329" at bounding box center [749, 233] width 248 height 43
click at [863, 245] on input "328" at bounding box center [749, 233] width 248 height 43
click at [863, 245] on input "327" at bounding box center [749, 233] width 248 height 43
click at [863, 245] on input "326" at bounding box center [749, 233] width 248 height 43
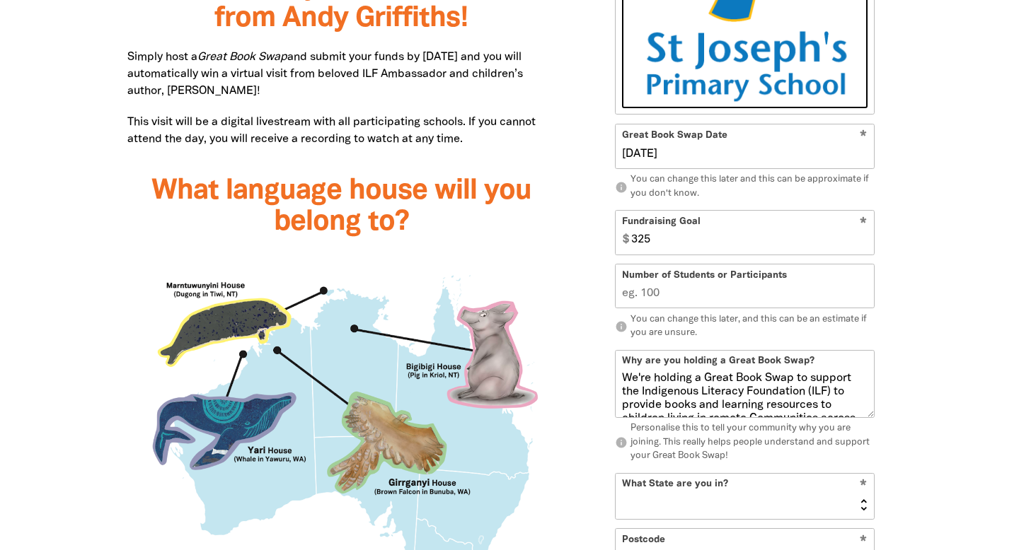
click at [863, 245] on input "325" at bounding box center [749, 233] width 248 height 43
click at [863, 245] on input "324" at bounding box center [749, 233] width 248 height 43
click at [863, 245] on input "323" at bounding box center [749, 233] width 248 height 43
click at [863, 245] on input "322" at bounding box center [749, 233] width 248 height 43
click at [863, 245] on input "321" at bounding box center [749, 233] width 248 height 43
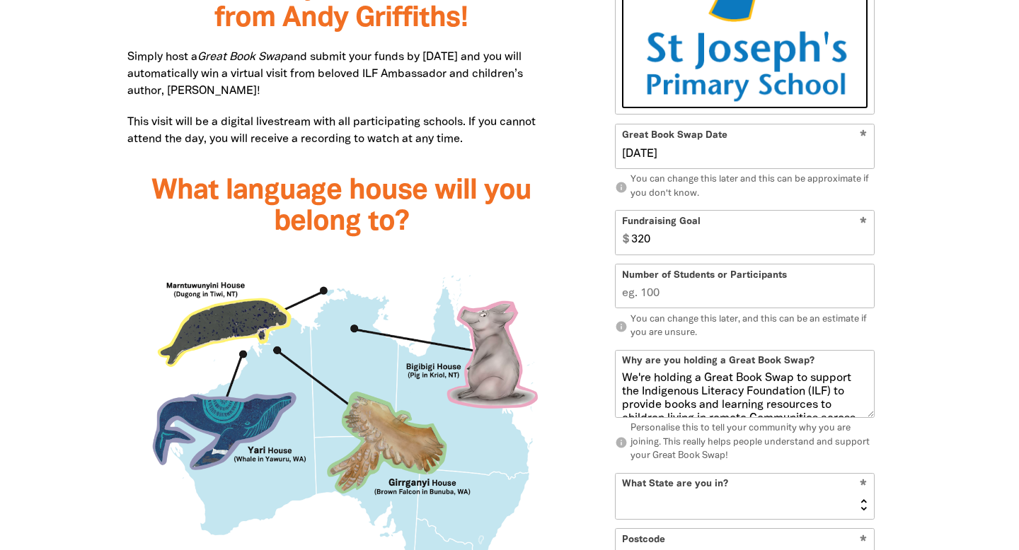
click at [863, 245] on input "320" at bounding box center [749, 233] width 248 height 43
click at [863, 245] on input "319" at bounding box center [749, 233] width 248 height 43
click at [863, 245] on input "318" at bounding box center [749, 233] width 248 height 43
click at [863, 245] on input "317" at bounding box center [749, 233] width 248 height 43
click at [863, 245] on input "316" at bounding box center [749, 233] width 248 height 43
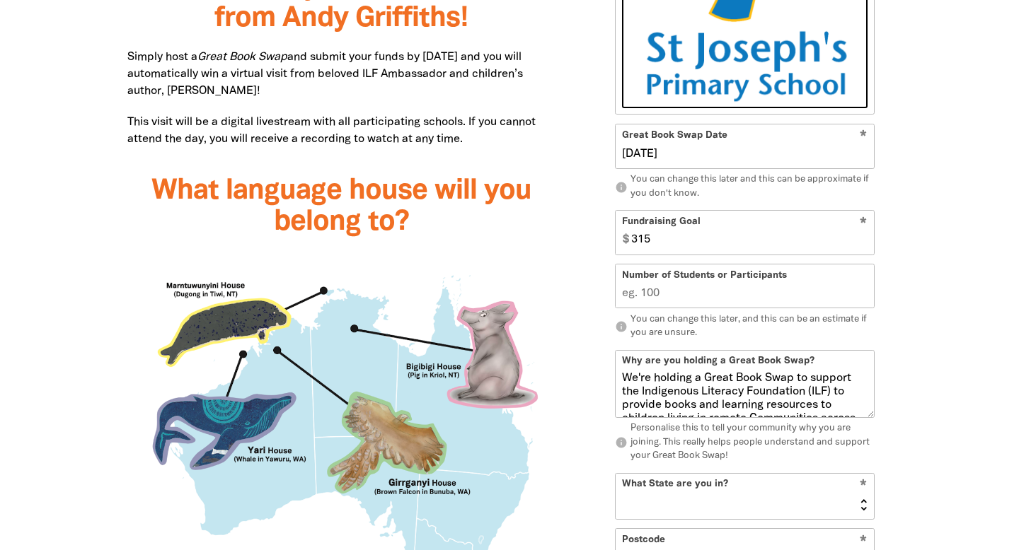
click at [863, 245] on input "315" at bounding box center [749, 233] width 248 height 43
click at [863, 245] on input "314" at bounding box center [749, 233] width 248 height 43
click at [863, 245] on input "313" at bounding box center [749, 233] width 248 height 43
click at [863, 245] on input "312" at bounding box center [749, 233] width 248 height 43
click at [863, 245] on input "311" at bounding box center [749, 233] width 248 height 43
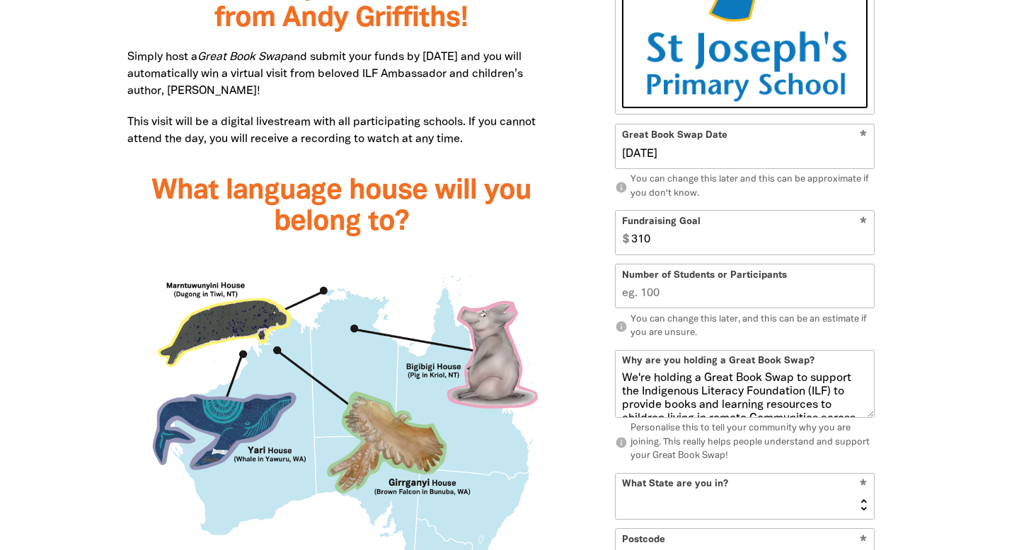
click at [863, 245] on input "310" at bounding box center [749, 233] width 248 height 43
click at [863, 245] on input "309" at bounding box center [749, 233] width 248 height 43
click at [863, 245] on input "308" at bounding box center [749, 233] width 248 height 43
click at [863, 245] on input "307" at bounding box center [749, 233] width 248 height 43
click at [863, 245] on input "306" at bounding box center [749, 233] width 248 height 43
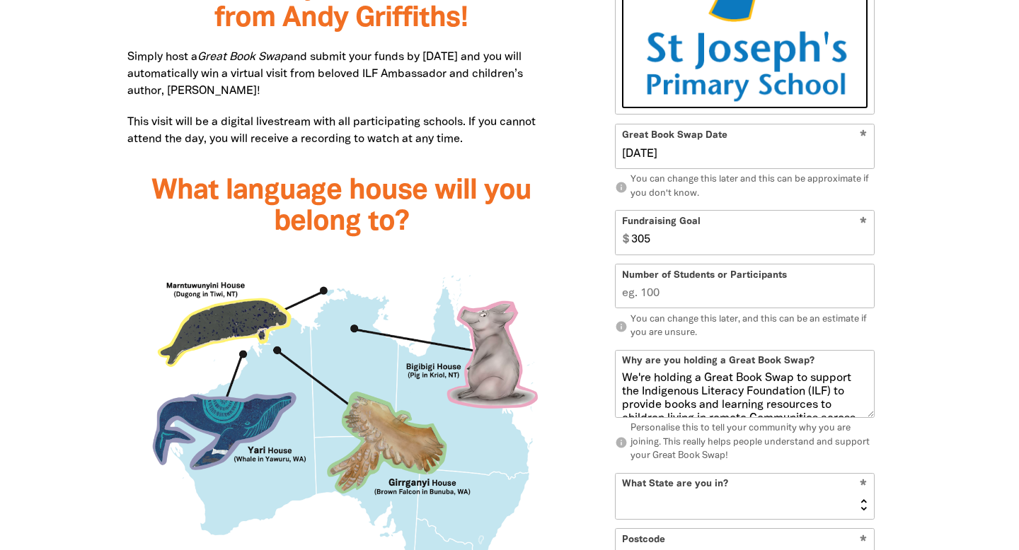
click at [863, 245] on input "305" at bounding box center [749, 233] width 248 height 43
click at [863, 245] on input "304" at bounding box center [749, 233] width 248 height 43
click at [863, 245] on input "303" at bounding box center [749, 233] width 248 height 43
click at [863, 245] on input "302" at bounding box center [749, 233] width 248 height 43
click at [863, 245] on input "301" at bounding box center [749, 233] width 248 height 43
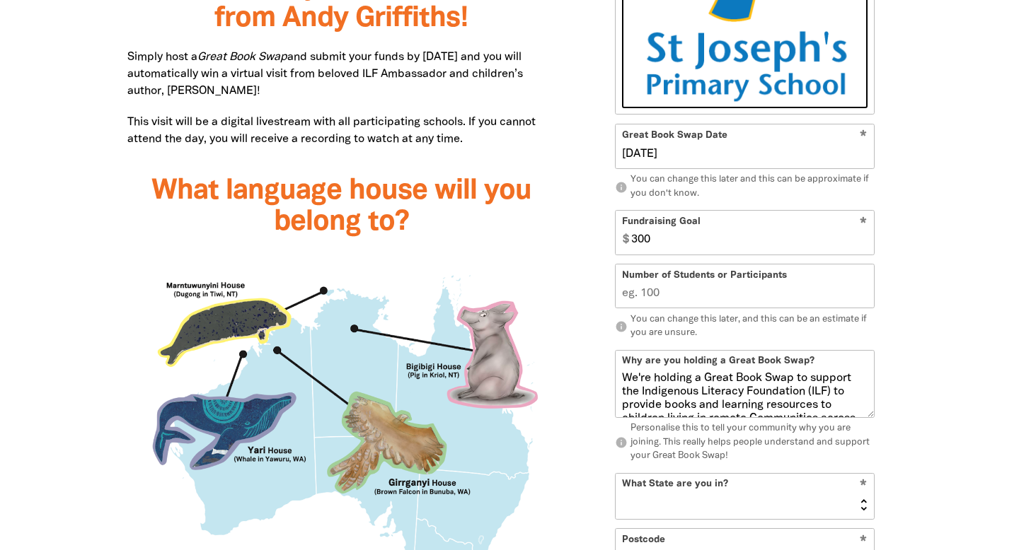
type input "300"
click at [863, 245] on input "300" at bounding box center [749, 233] width 248 height 43
click at [678, 297] on input "Number of Students or Participants" at bounding box center [745, 286] width 258 height 43
type input "312"
click at [911, 309] on div "Sign Up 1 2 person Your Great Book Swap page! * Your Great Book Swap Name St [P…" at bounding box center [745, 217] width 336 height 1162
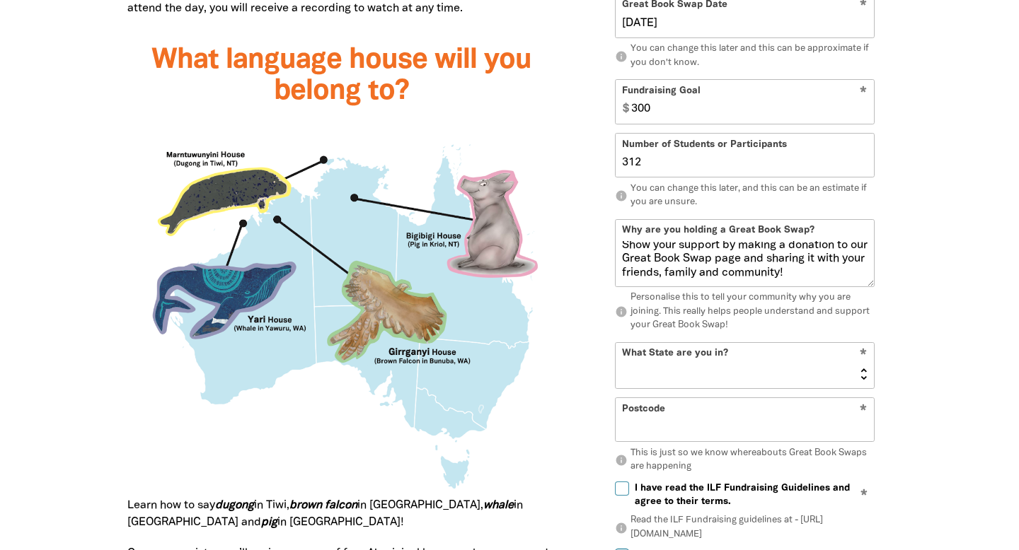
scroll to position [1282, 0]
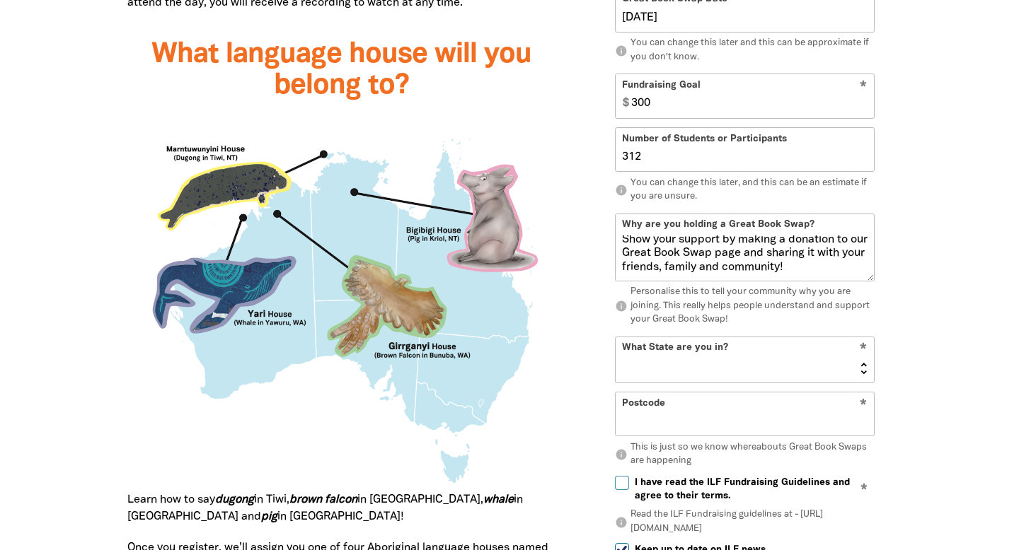
click at [763, 357] on select "[GEOGRAPHIC_DATA] [GEOGRAPHIC_DATA] QLD [GEOGRAPHIC_DATA] [GEOGRAPHIC_DATA] SA …" at bounding box center [745, 359] width 258 height 45
select select "QLD"
click at [709, 422] on input "Postcode" at bounding box center [745, 414] width 258 height 43
type input "4169"
click at [963, 391] on div at bounding box center [509, 255] width 1019 height 1540
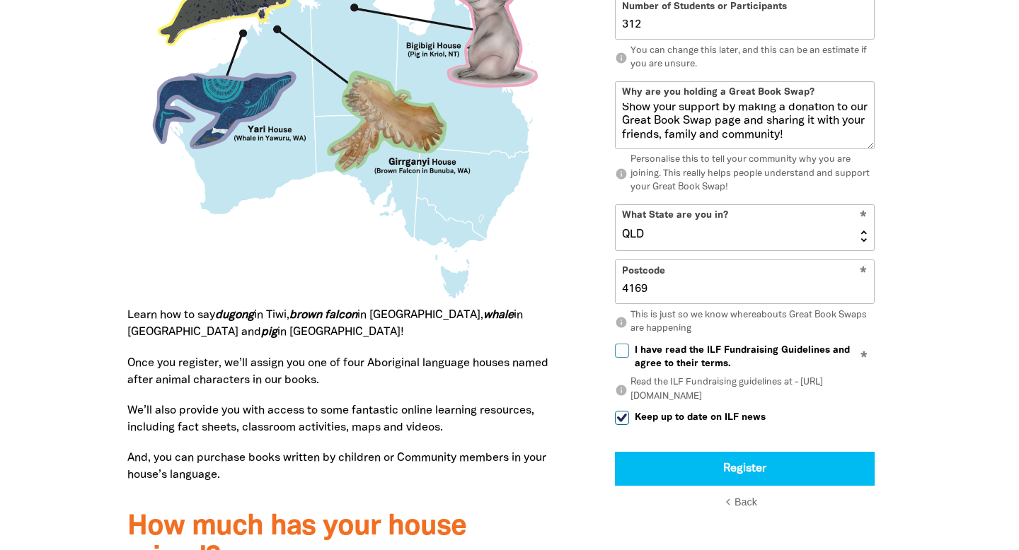
scroll to position [1469, 0]
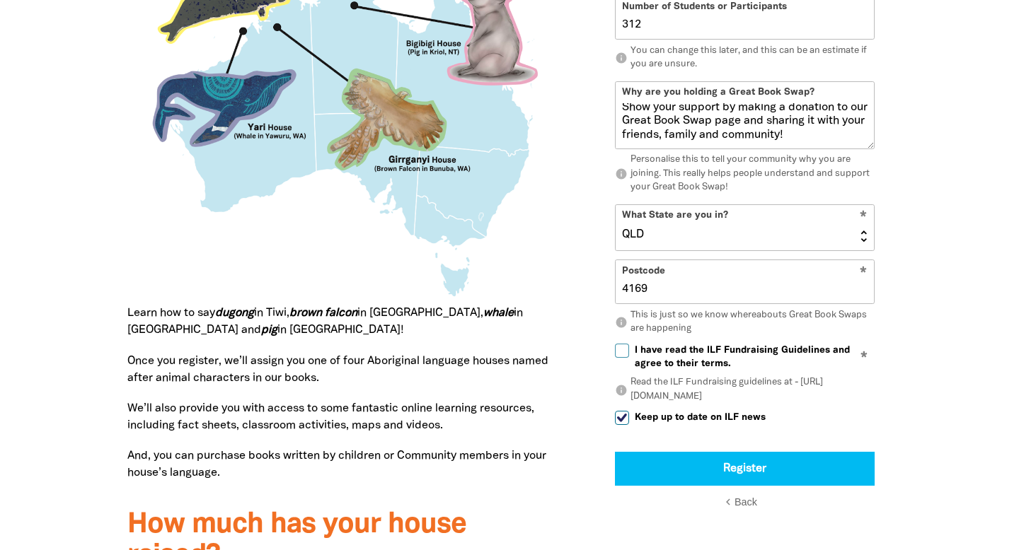
click at [624, 352] on input "I have read the ILF Fundraising Guidelines and agree to their terms." at bounding box center [622, 351] width 14 height 14
checkbox input "true"
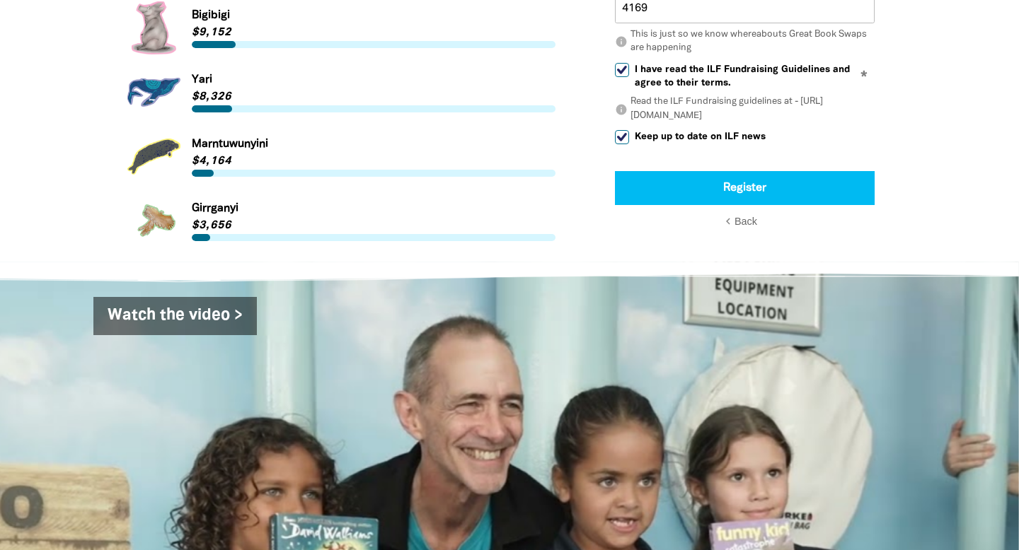
scroll to position [2050, 0]
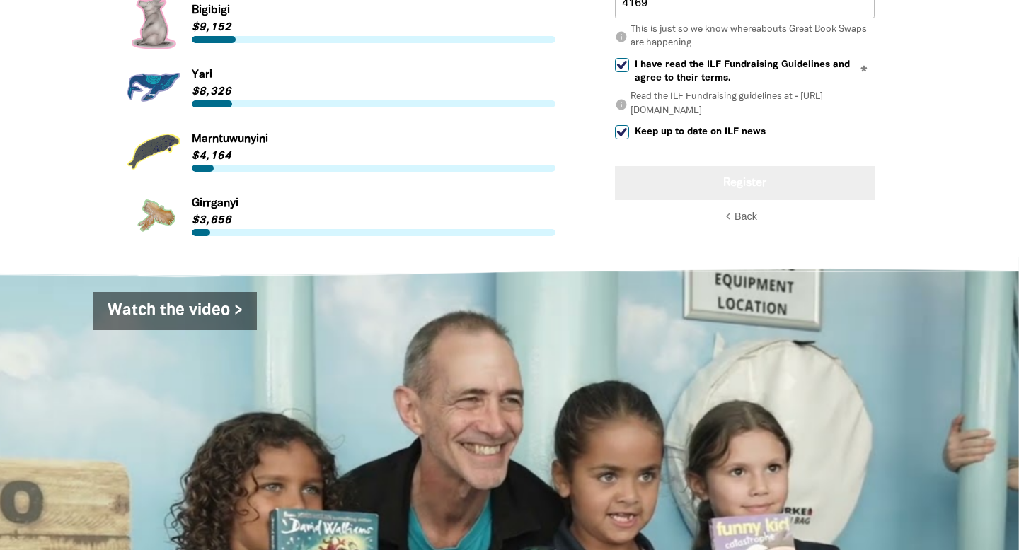
click at [729, 166] on button "Register" at bounding box center [745, 183] width 260 height 34
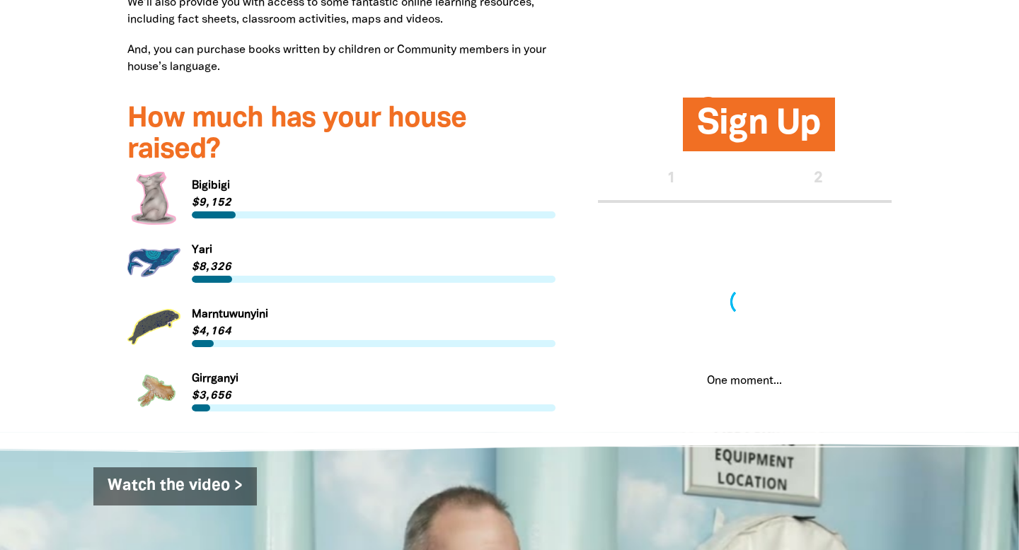
scroll to position [1861, 0]
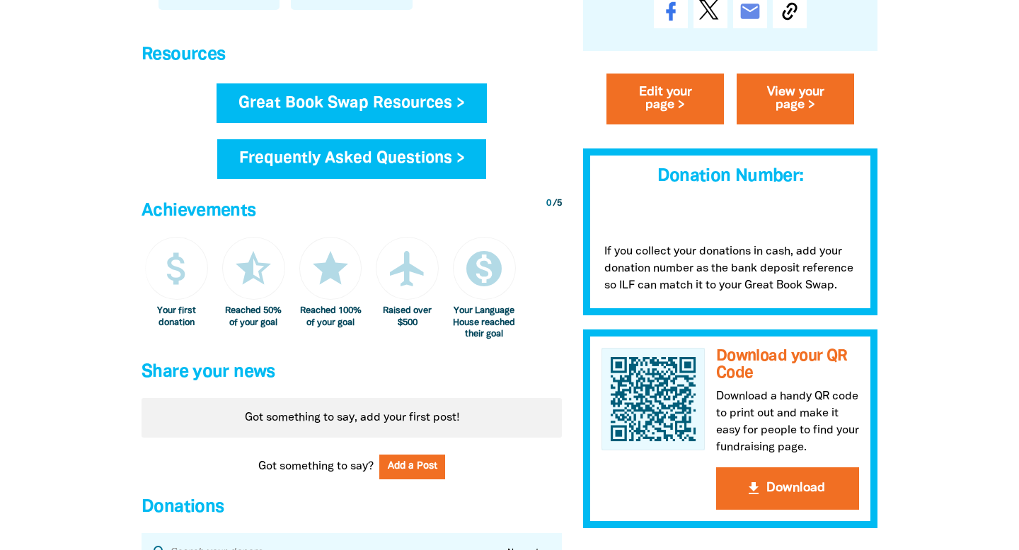
scroll to position [682, 0]
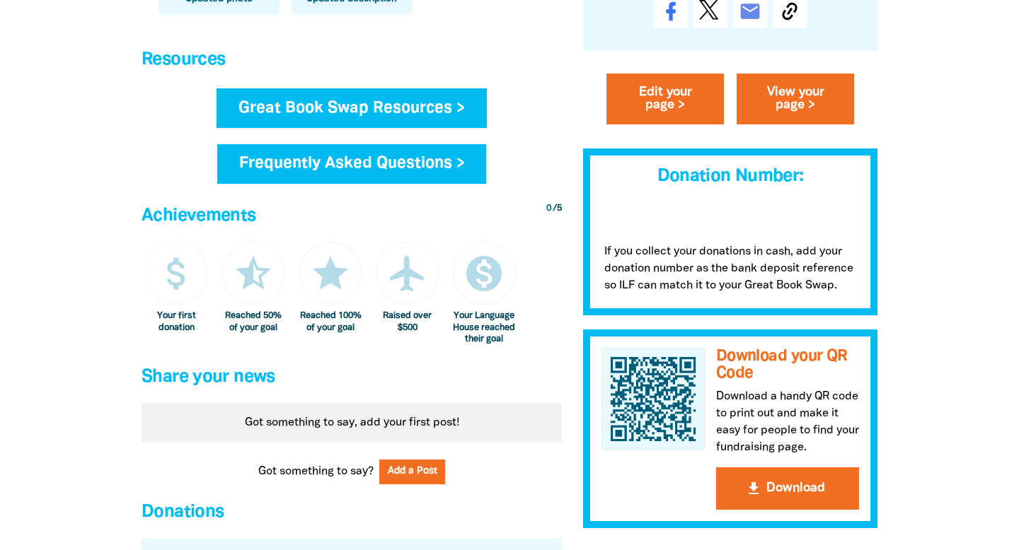
click at [449, 105] on link "Great Book Swap Resources >" at bounding box center [351, 108] width 270 height 40
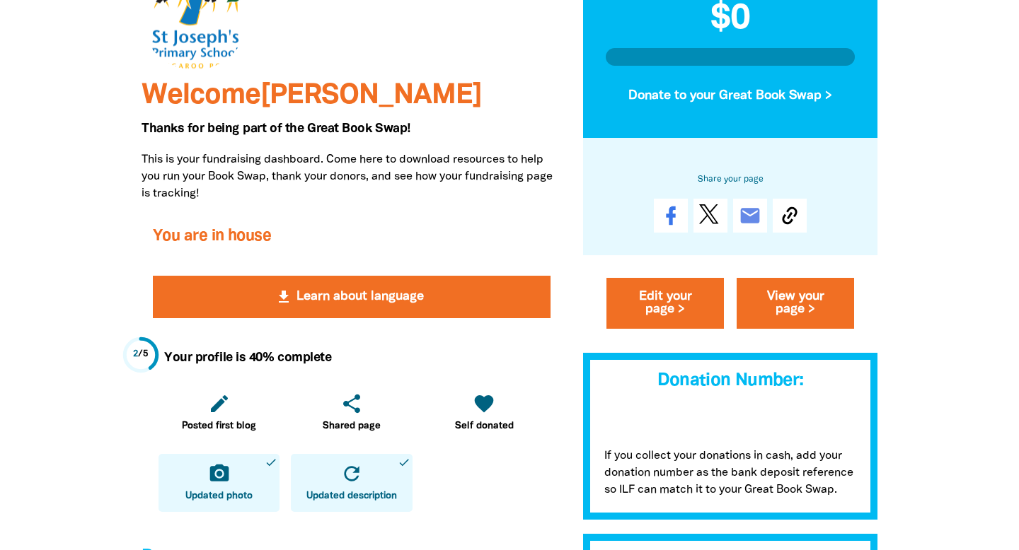
scroll to position [147, 0]
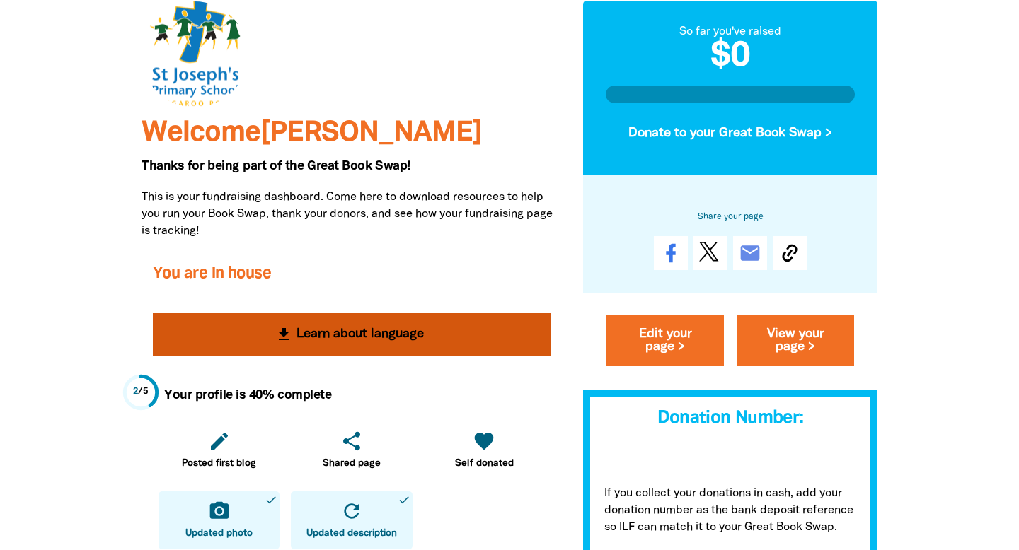
click at [317, 330] on button "get_app Learn about language" at bounding box center [352, 334] width 398 height 42
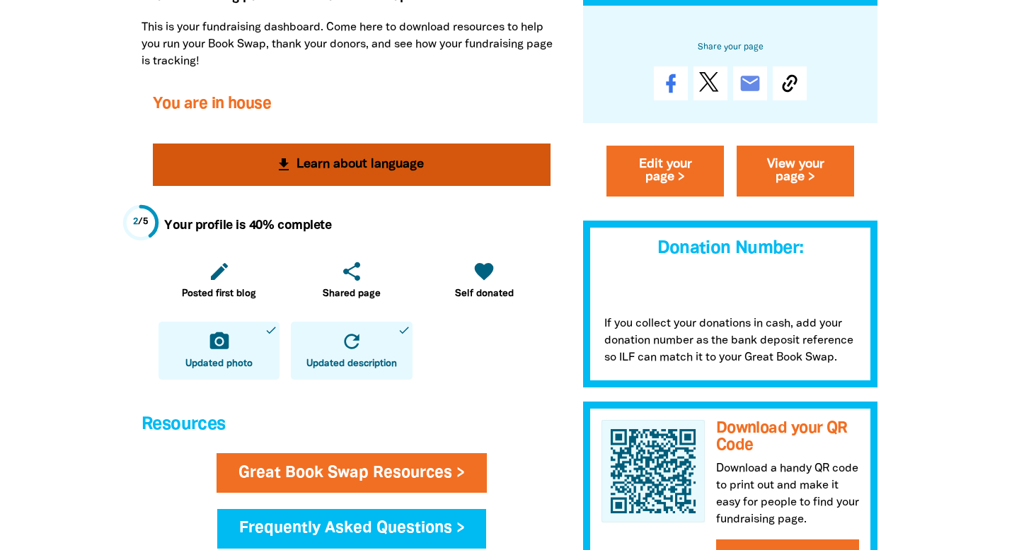
scroll to position [321, 0]
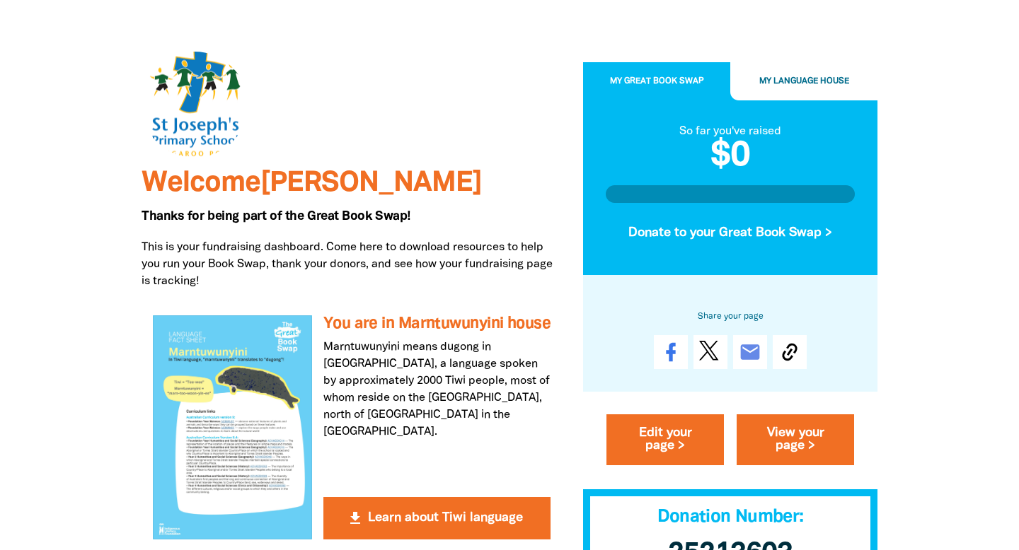
scroll to position [95, 0]
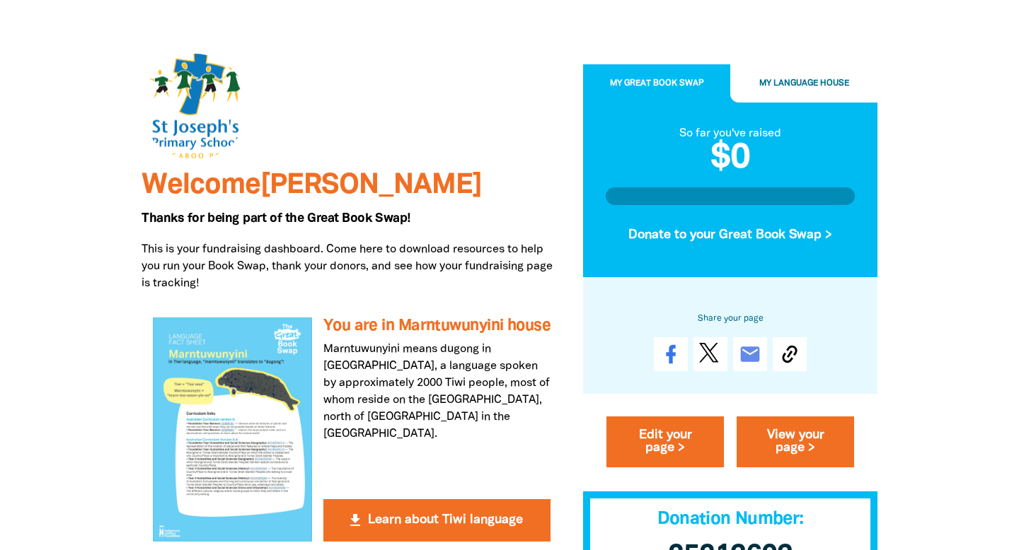
click at [797, 79] on button "My Language House" at bounding box center [803, 84] width 147 height 38
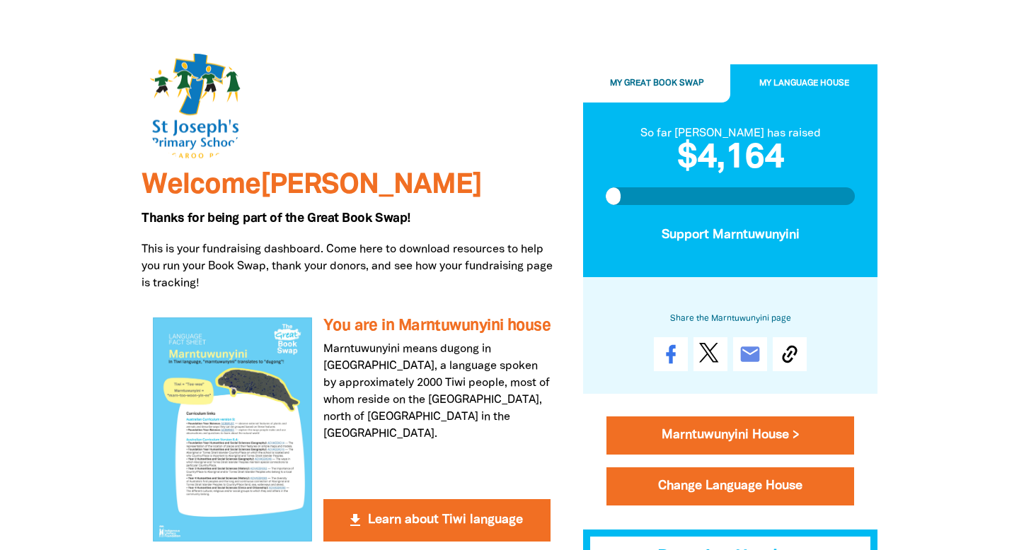
click at [668, 79] on button "My Great Book Swap" at bounding box center [656, 84] width 147 height 38
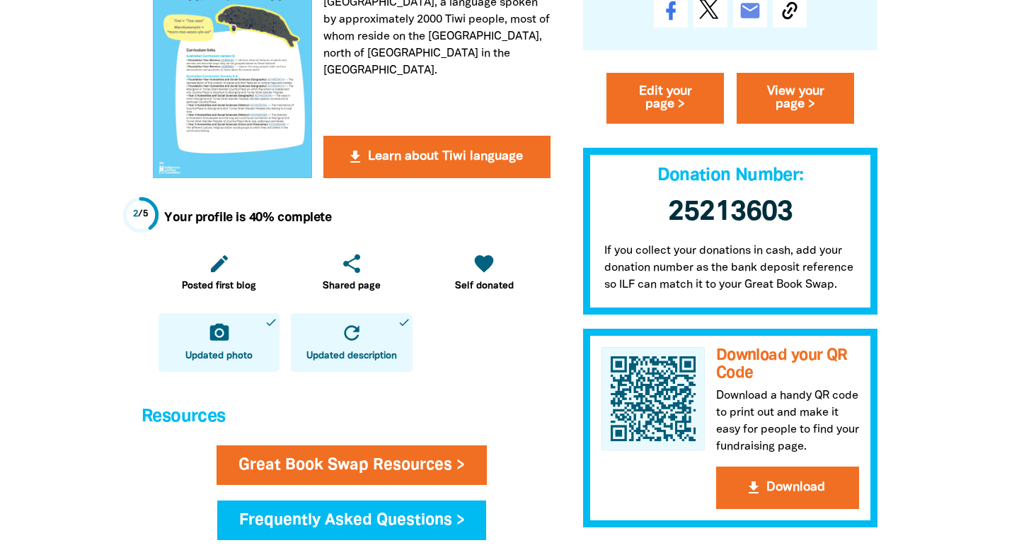
scroll to position [461, 0]
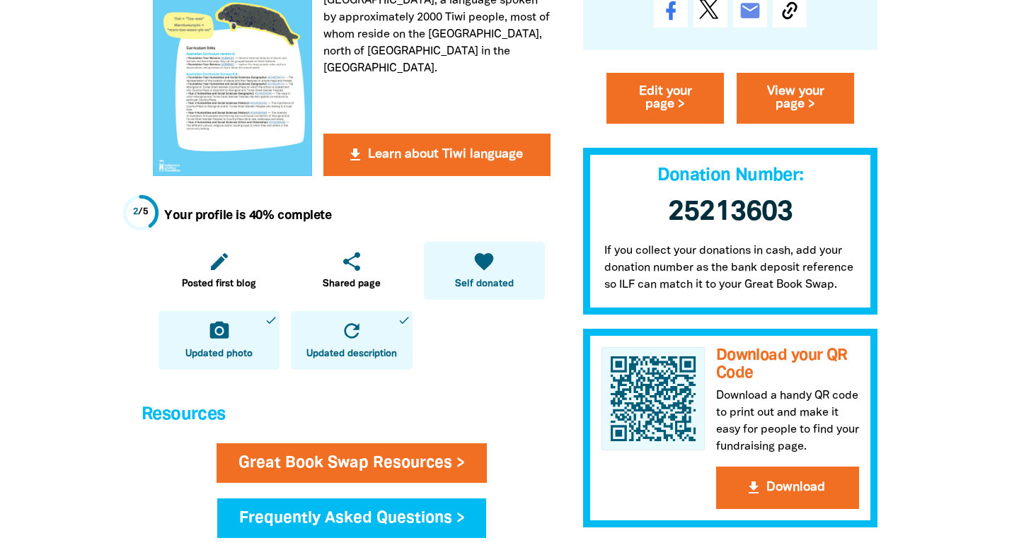
click at [487, 268] on icon "favorite" at bounding box center [484, 261] width 23 height 23
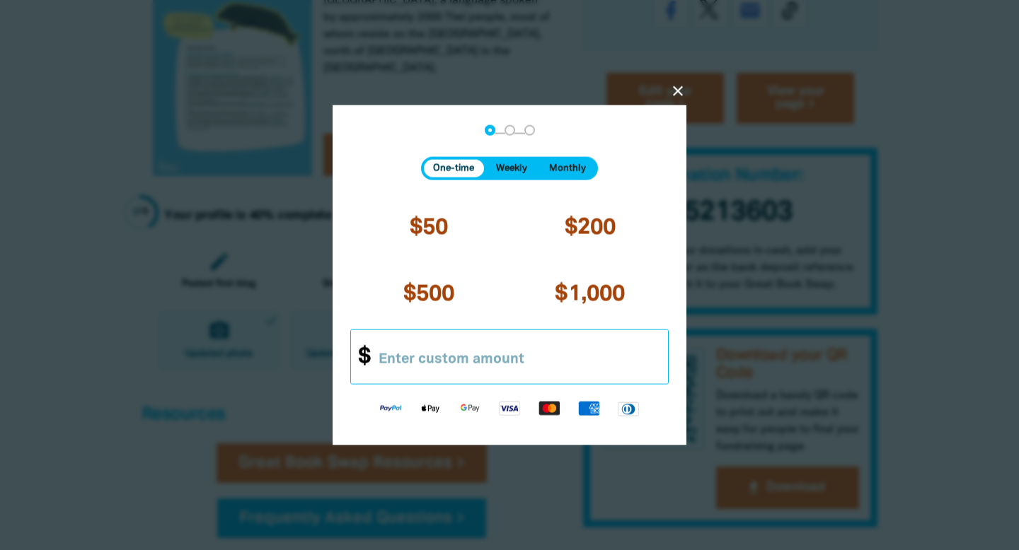
click at [403, 357] on input "Other Amount" at bounding box center [516, 357] width 301 height 54
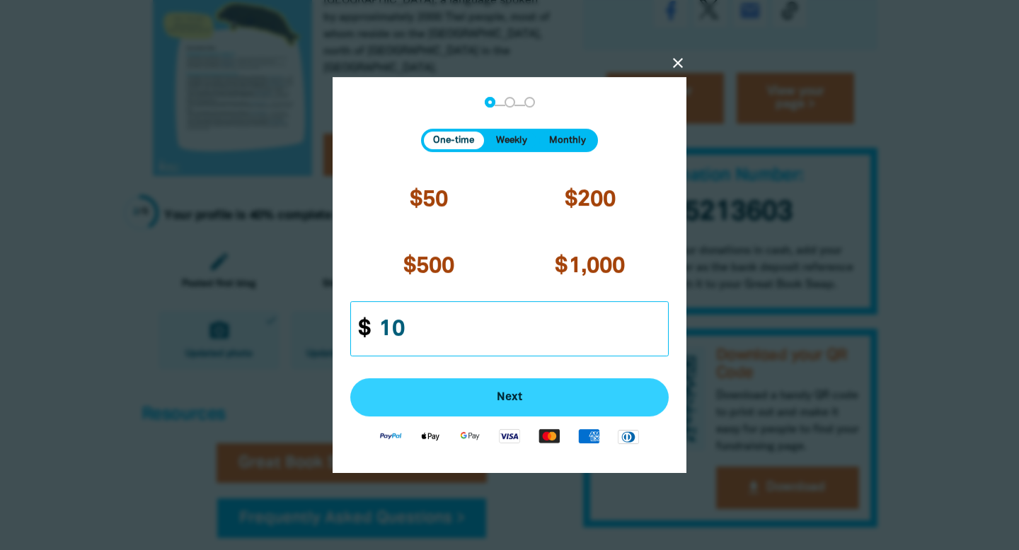
type input "10"
click at [506, 398] on span "Next" at bounding box center [509, 397] width 287 height 11
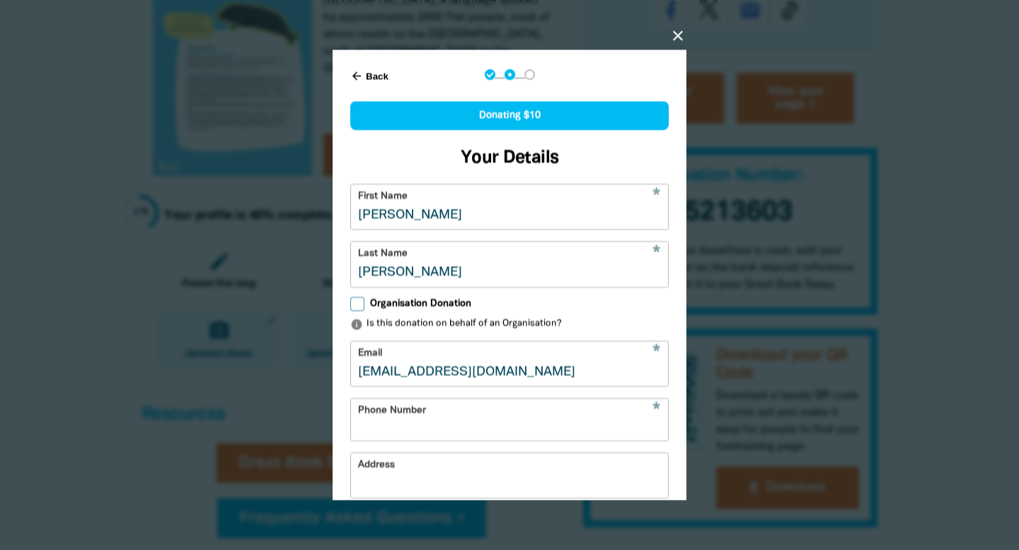
select select "AU"
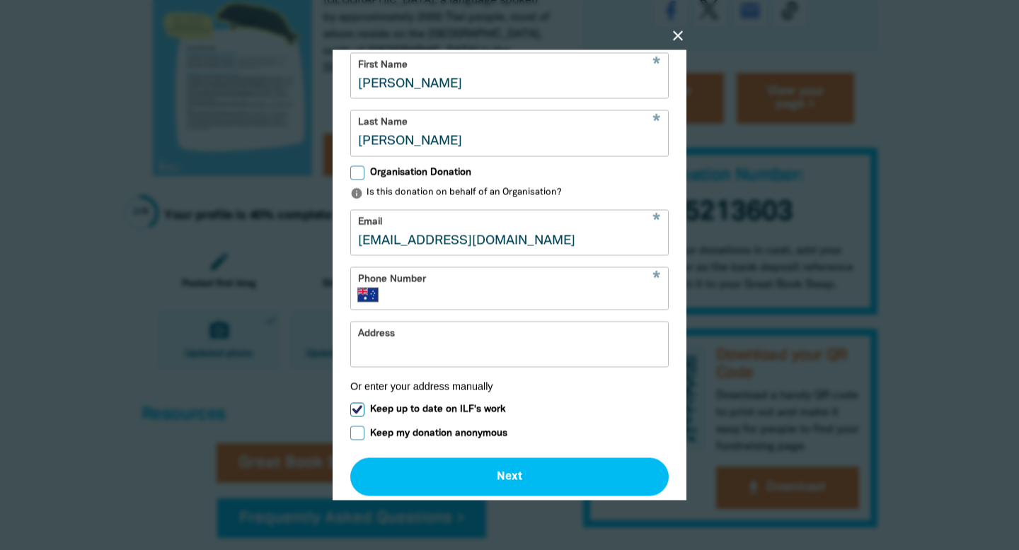
scroll to position [145, 0]
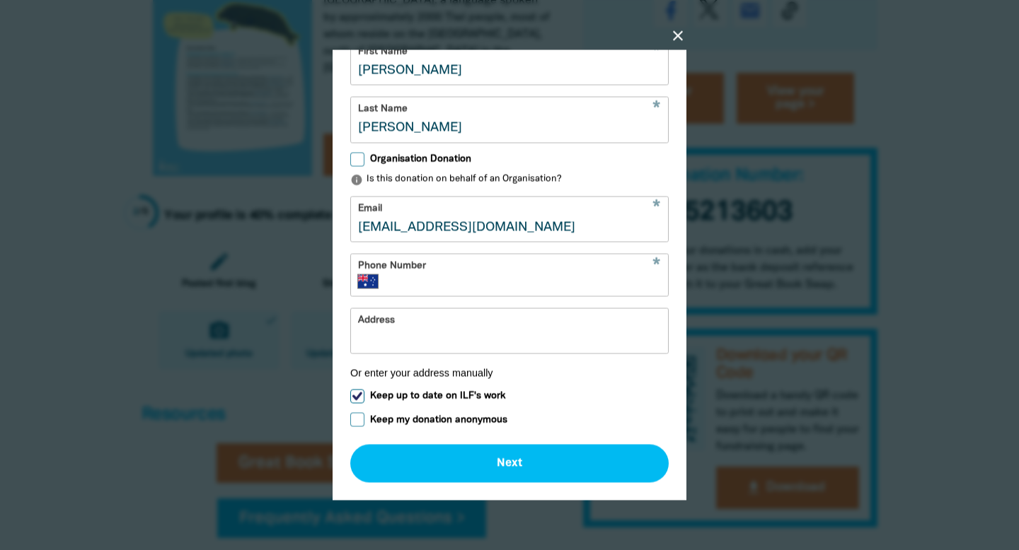
click at [357, 395] on input "Keep up to date on ILF's work" at bounding box center [357, 397] width 14 height 14
checkbox input "false"
click at [357, 420] on input "Keep my donation anonymous" at bounding box center [357, 420] width 14 height 14
checkbox input "true"
click at [436, 280] on input "Phone Number" at bounding box center [526, 282] width 270 height 14
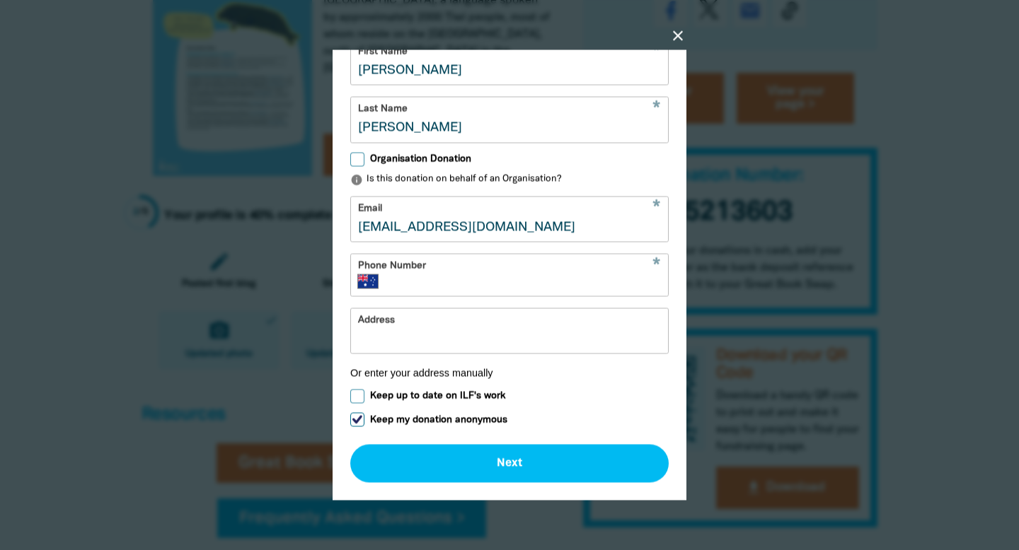
type input "+61 449 651 796"
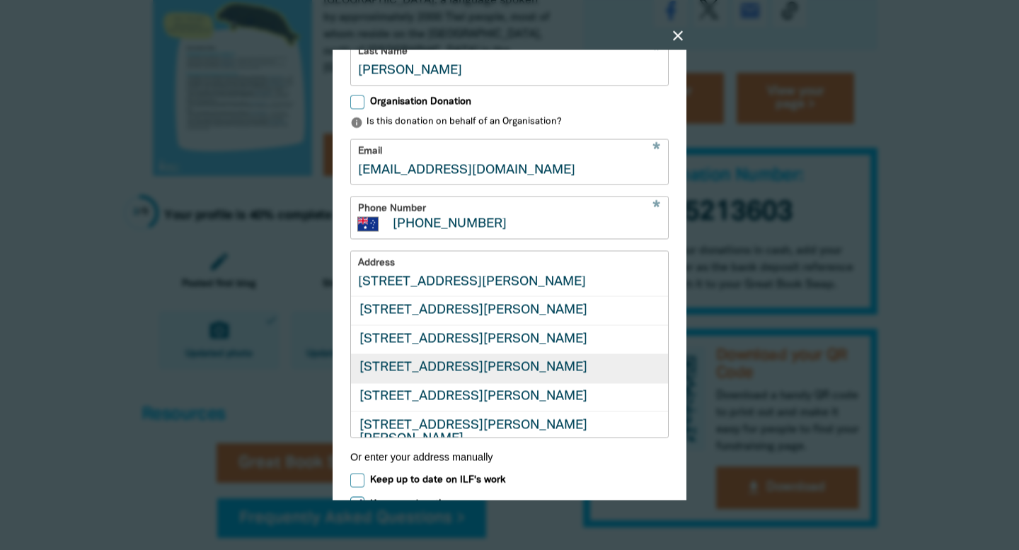
click at [503, 367] on div "9 Rigby Street, ANNERLEY QLD 4103" at bounding box center [509, 368] width 317 height 29
type input "9 Rigby Street, ANNERLEY QLD 4103"
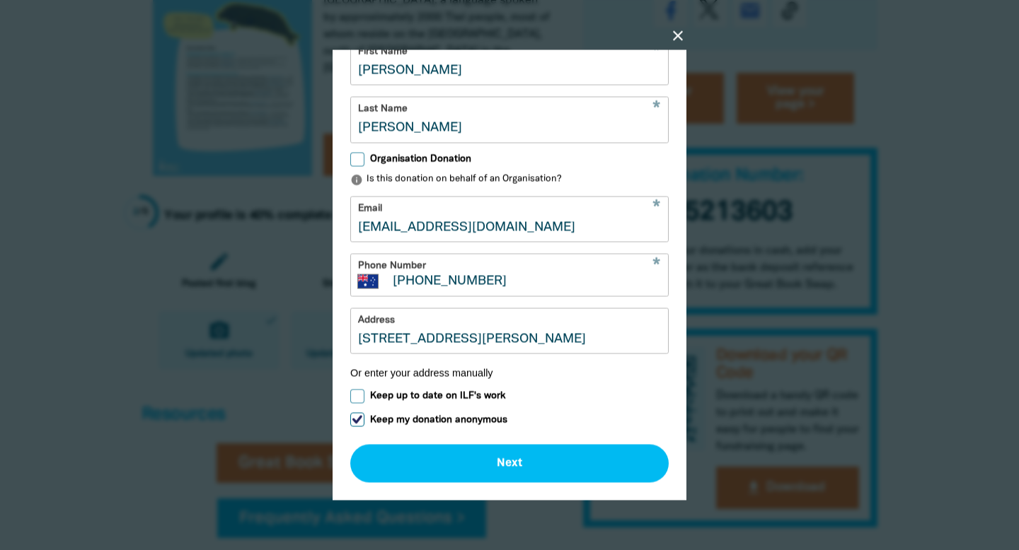
click at [359, 395] on input "Keep up to date on ILF's work" at bounding box center [357, 397] width 14 height 14
checkbox input "true"
click at [359, 419] on input "Keep my donation anonymous" at bounding box center [357, 420] width 14 height 14
checkbox input "false"
click at [357, 396] on input "Keep up to date on ILF's work" at bounding box center [357, 397] width 14 height 14
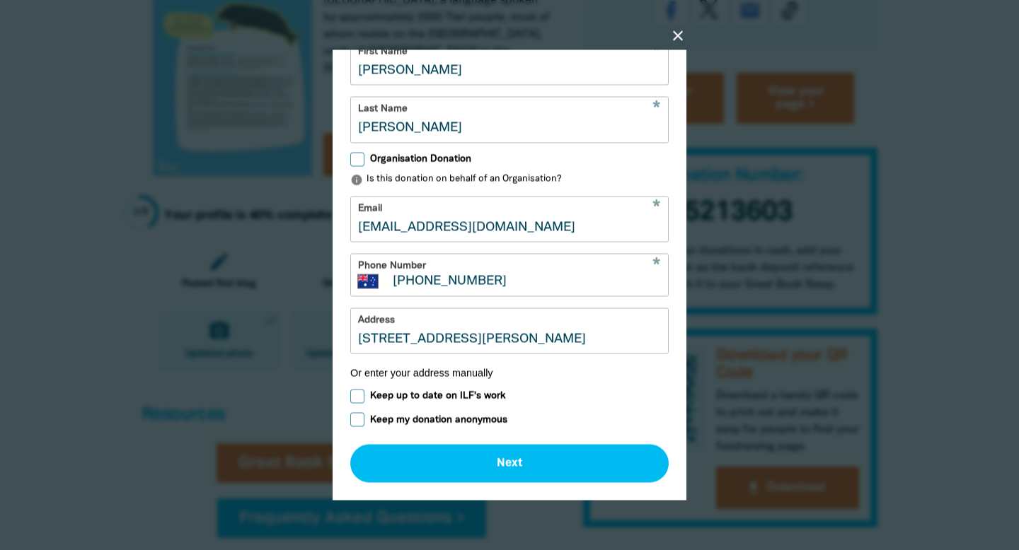
checkbox input "false"
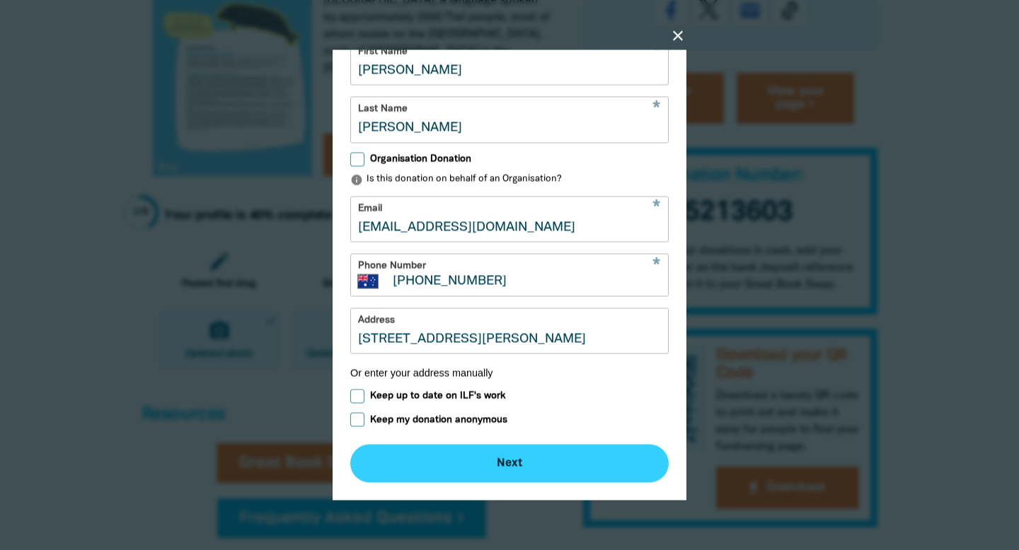
click at [524, 461] on button "Next chevron_right" at bounding box center [509, 464] width 318 height 38
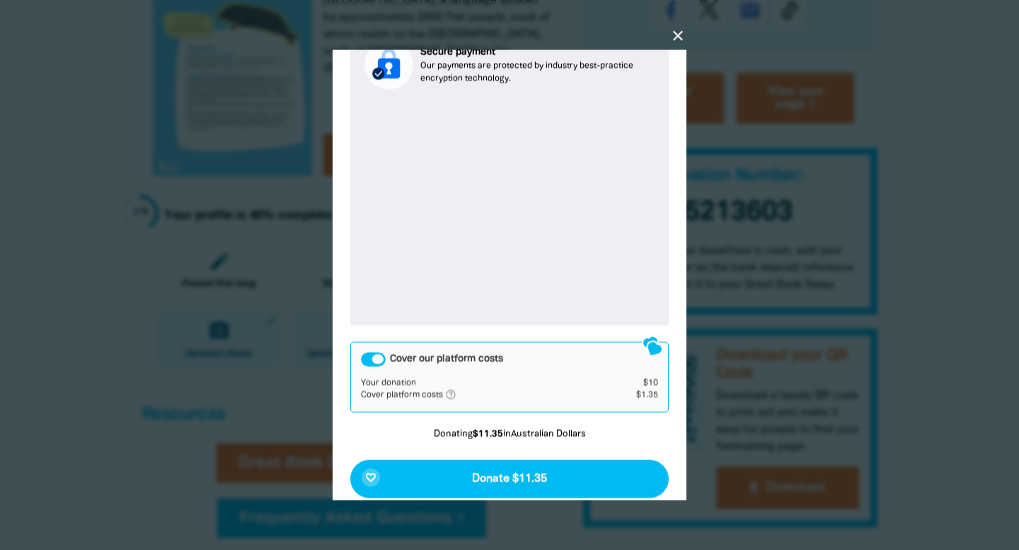
scroll to position [273, 0]
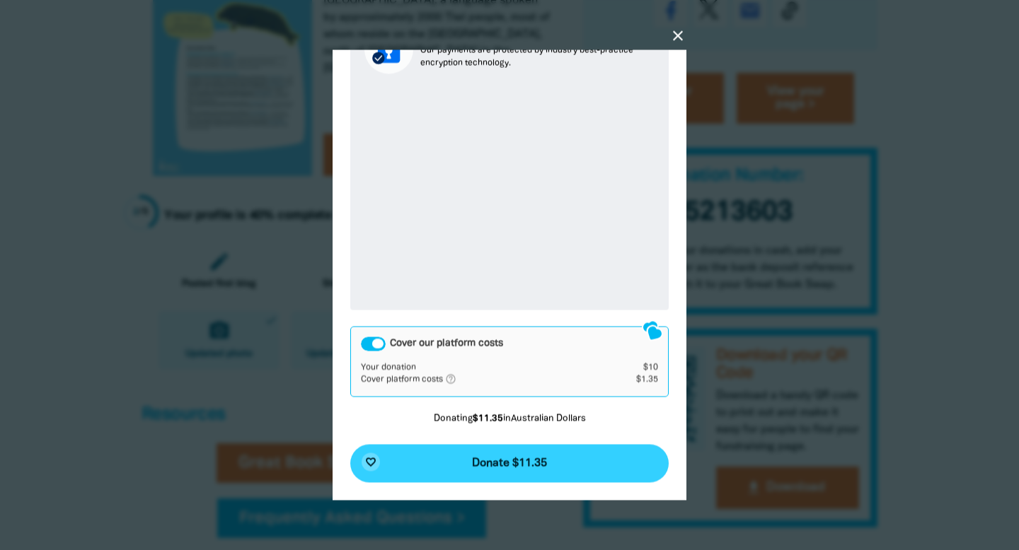
click at [519, 466] on span "Donate $11.35" at bounding box center [509, 463] width 75 height 11
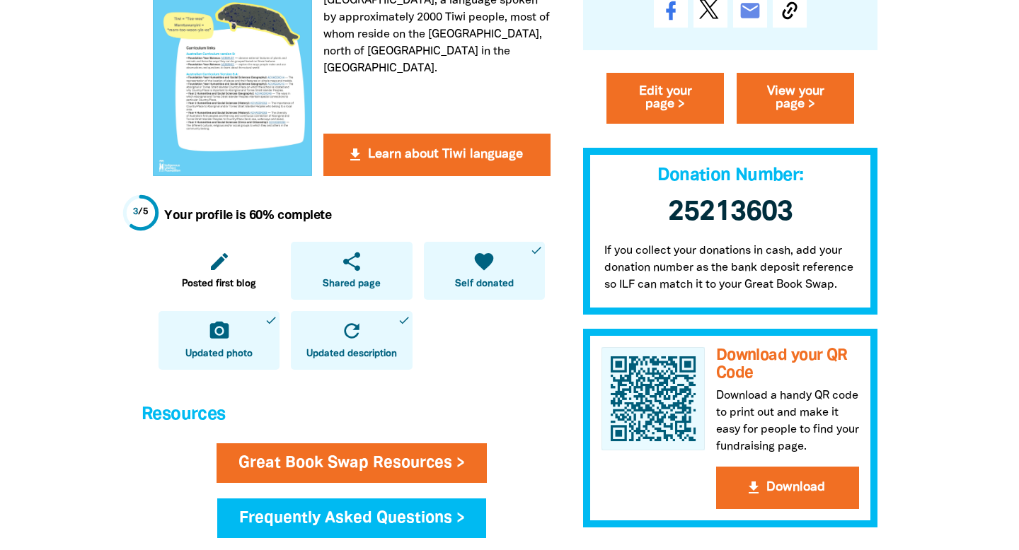
click at [362, 278] on span "Shared page" at bounding box center [352, 284] width 58 height 14
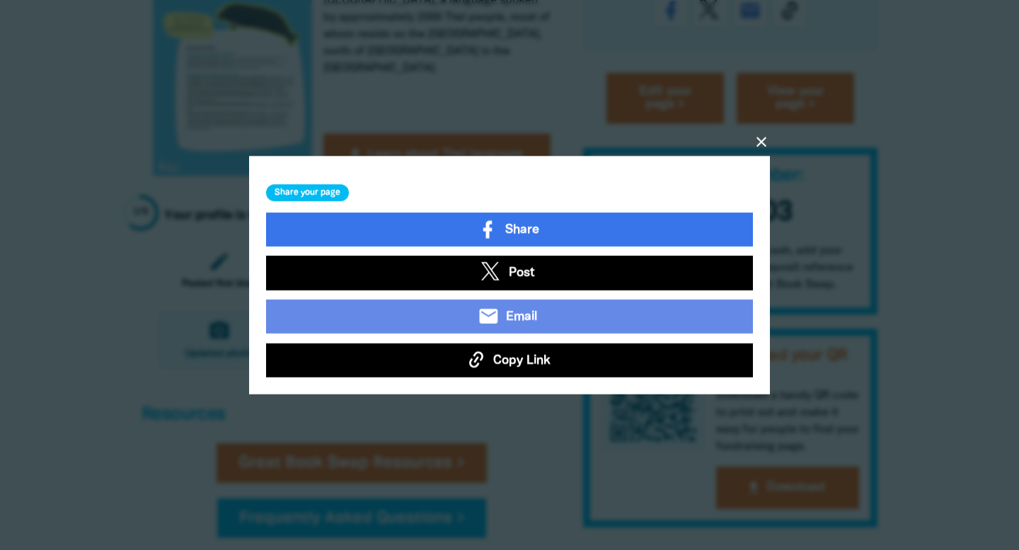
click at [398, 364] on button "Copy Link" at bounding box center [509, 360] width 487 height 34
click at [516, 356] on span "Copy Link" at bounding box center [521, 360] width 57 height 18
click at [759, 143] on icon "close" at bounding box center [761, 141] width 17 height 17
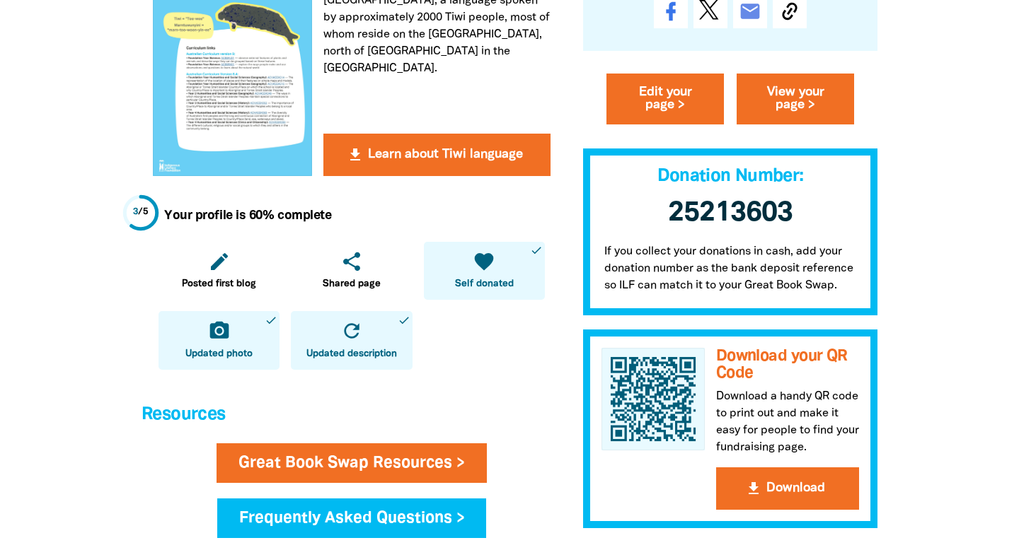
click at [524, 382] on div "Your profile is 60% complete edit Posted first blog share Shared page favorite …" at bounding box center [352, 287] width 420 height 200
click at [221, 277] on span "Posted first blog" at bounding box center [219, 284] width 74 height 14
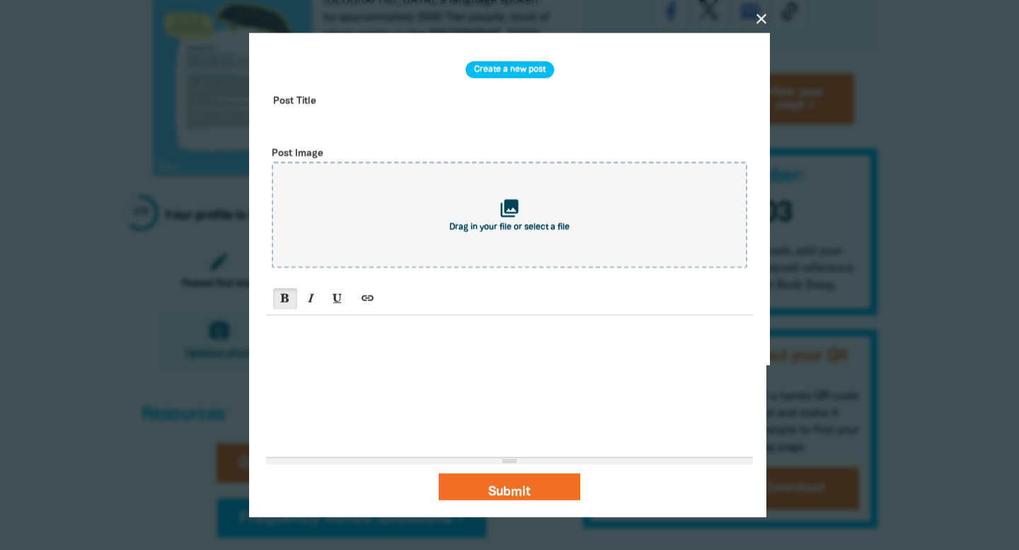
scroll to position [11, 0]
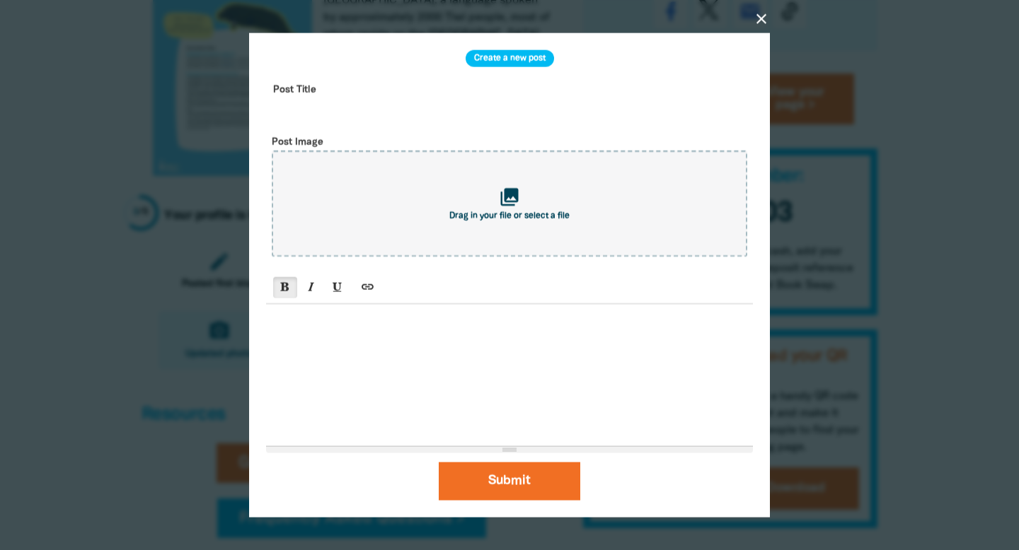
click at [762, 20] on icon "close" at bounding box center [761, 18] width 17 height 17
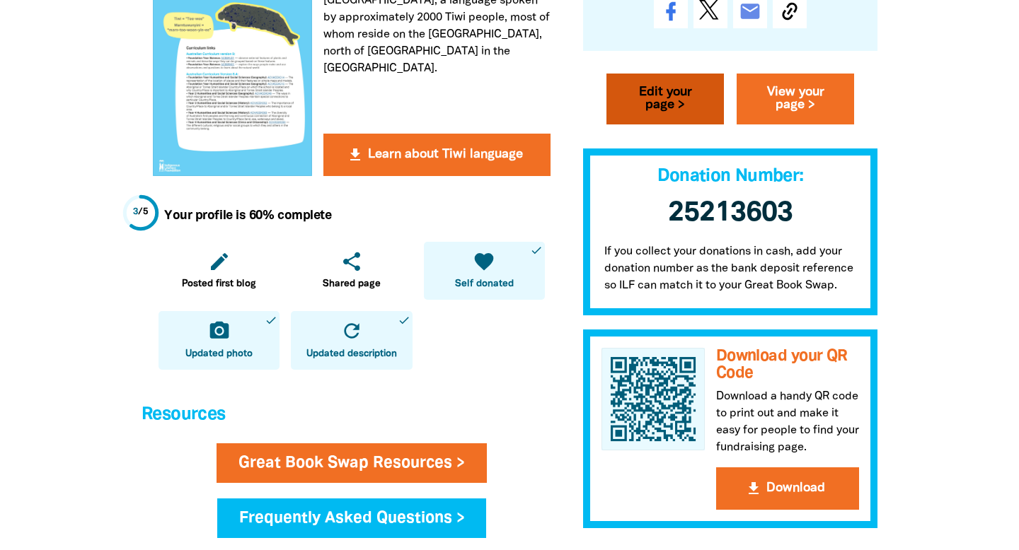
click at [669, 100] on link "Edit your page >" at bounding box center [664, 99] width 117 height 51
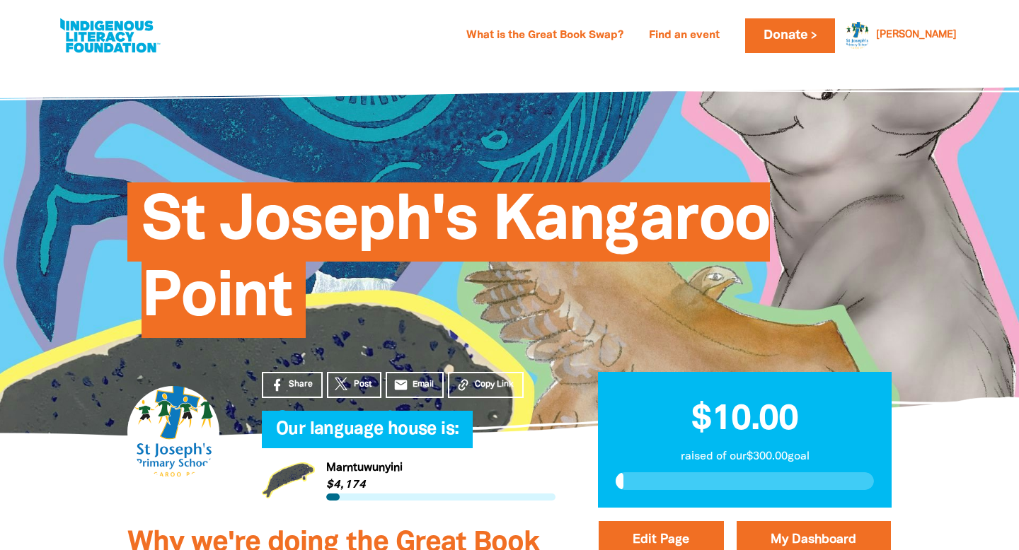
select select "QLD"
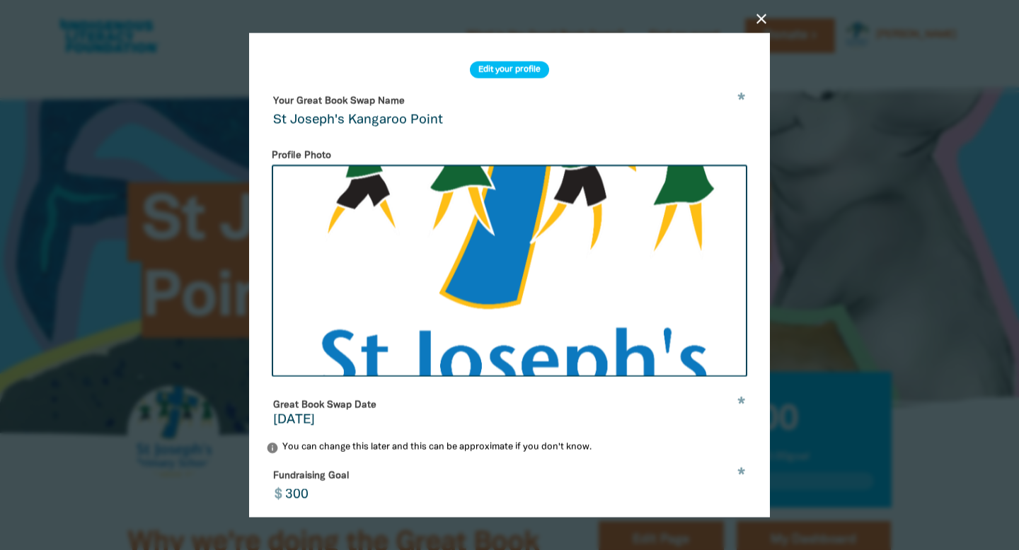
click at [758, 16] on icon "close" at bounding box center [761, 18] width 17 height 17
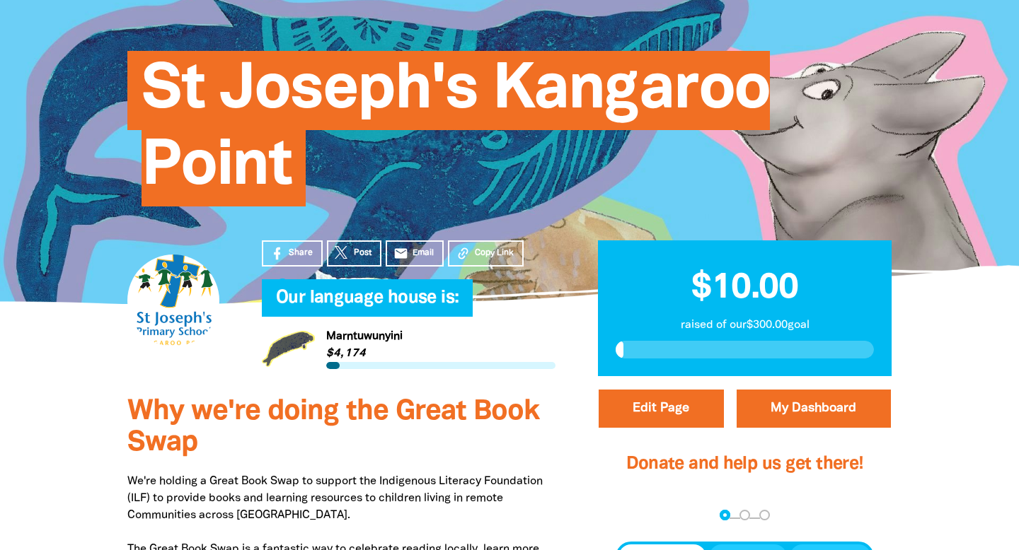
scroll to position [130, 0]
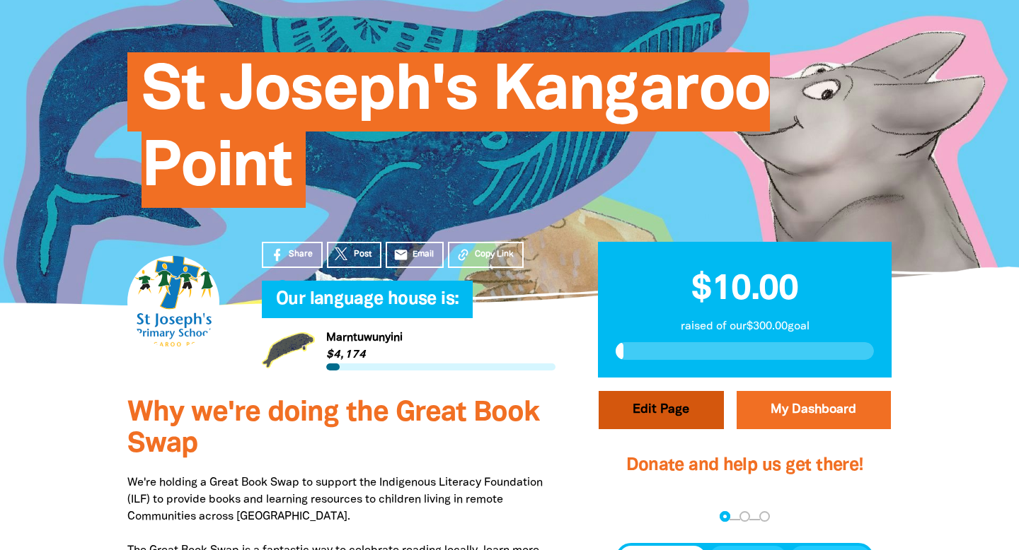
click at [659, 408] on button "Edit Page" at bounding box center [661, 410] width 125 height 38
select select "QLD"
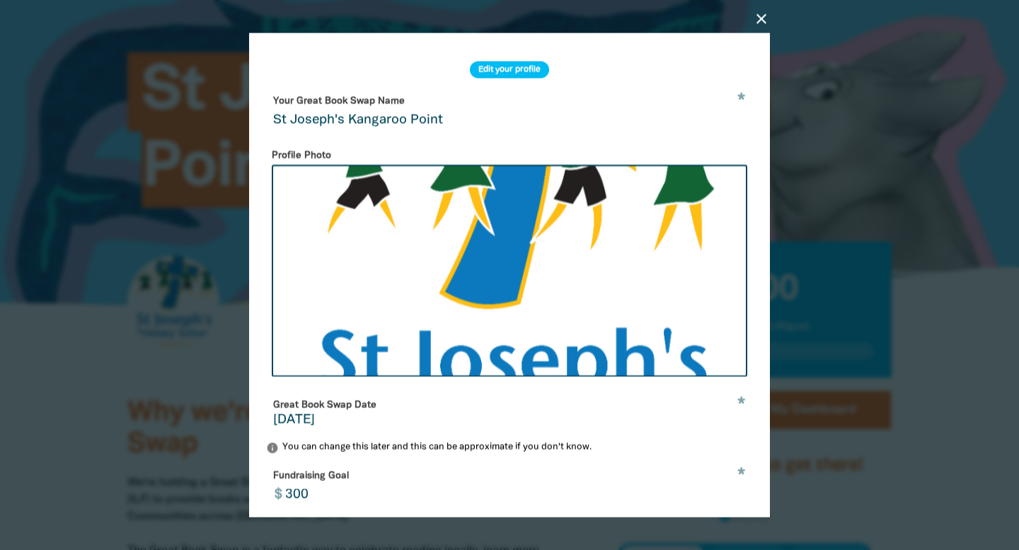
scroll to position [6, 0]
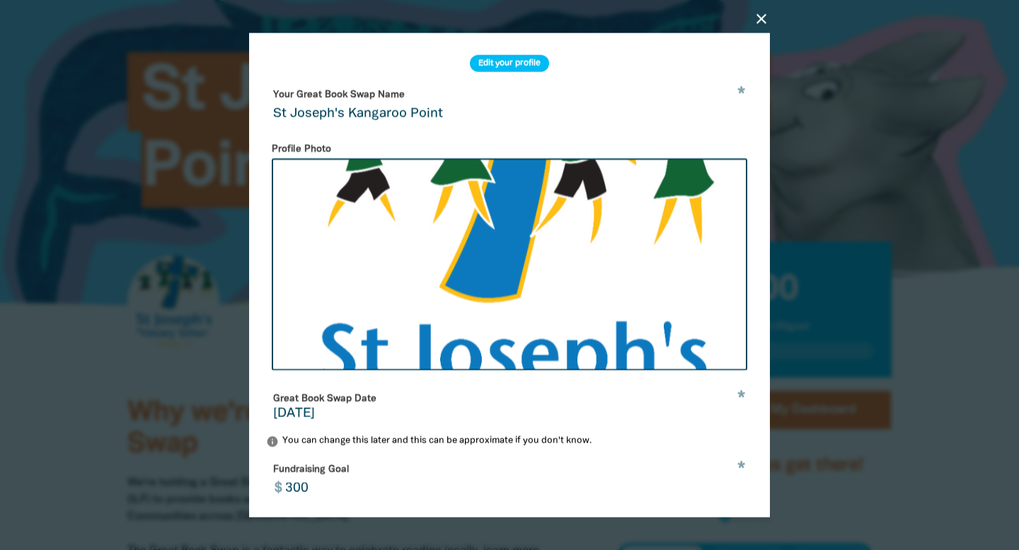
click at [370, 416] on input "[DATE]" at bounding box center [509, 414] width 473 height 13
click at [287, 411] on input "[DATE]" at bounding box center [509, 414] width 473 height 13
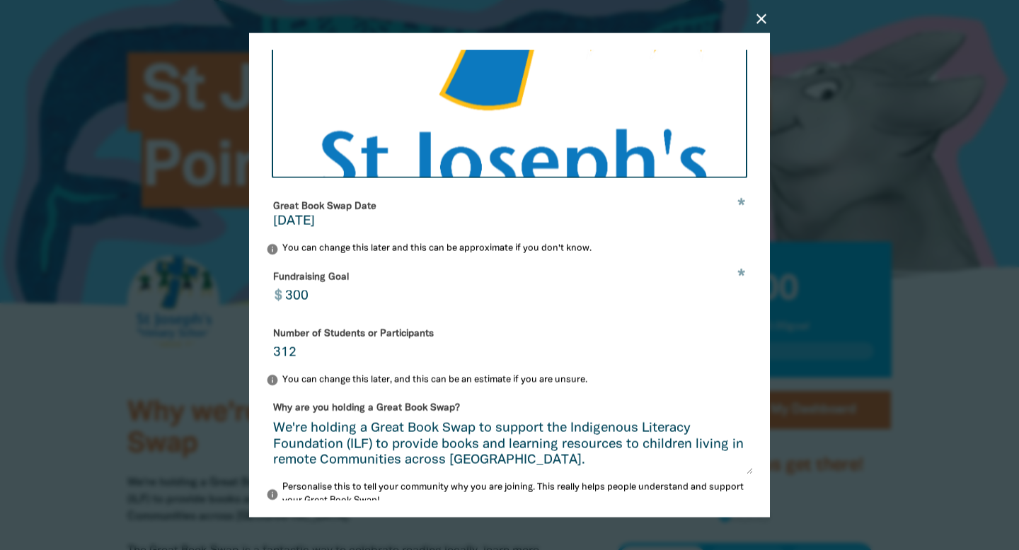
scroll to position [451, 0]
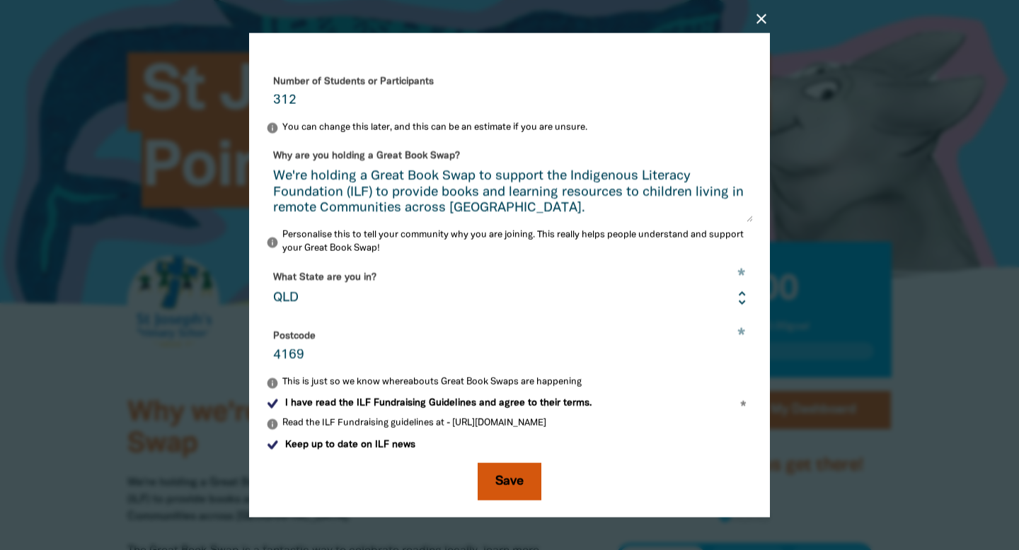
type input "21/08/2025"
click at [518, 484] on button "Save" at bounding box center [510, 482] width 64 height 38
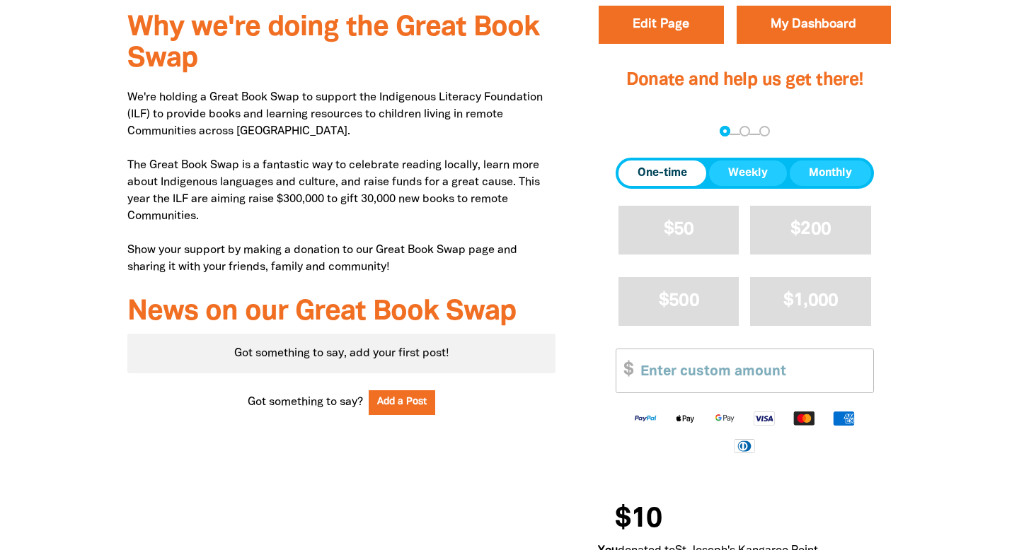
scroll to position [0, 0]
